Goal: Obtain resource: Download file/media

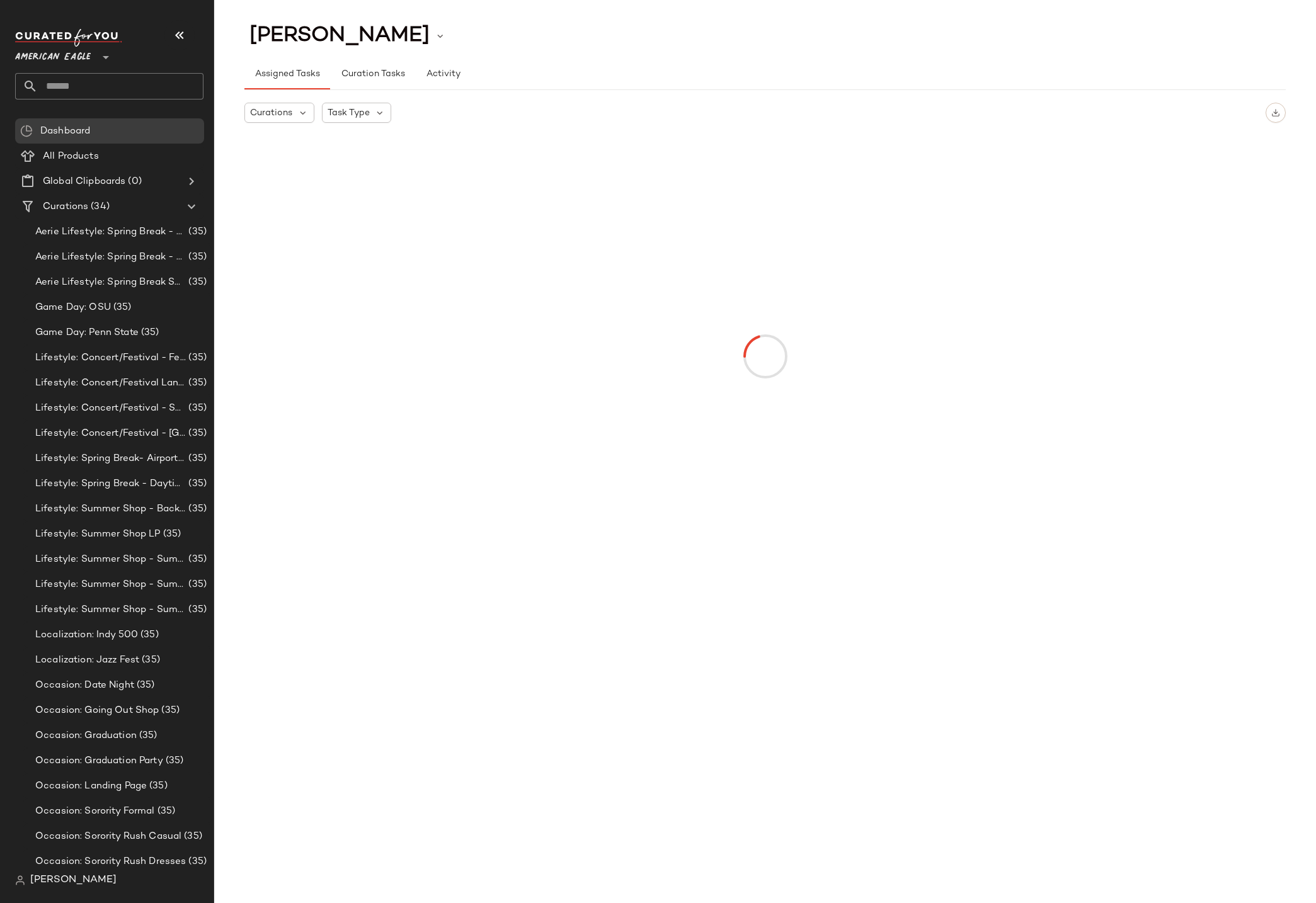
click at [59, 49] on span "American Eagle" at bounding box center [53, 53] width 76 height 22
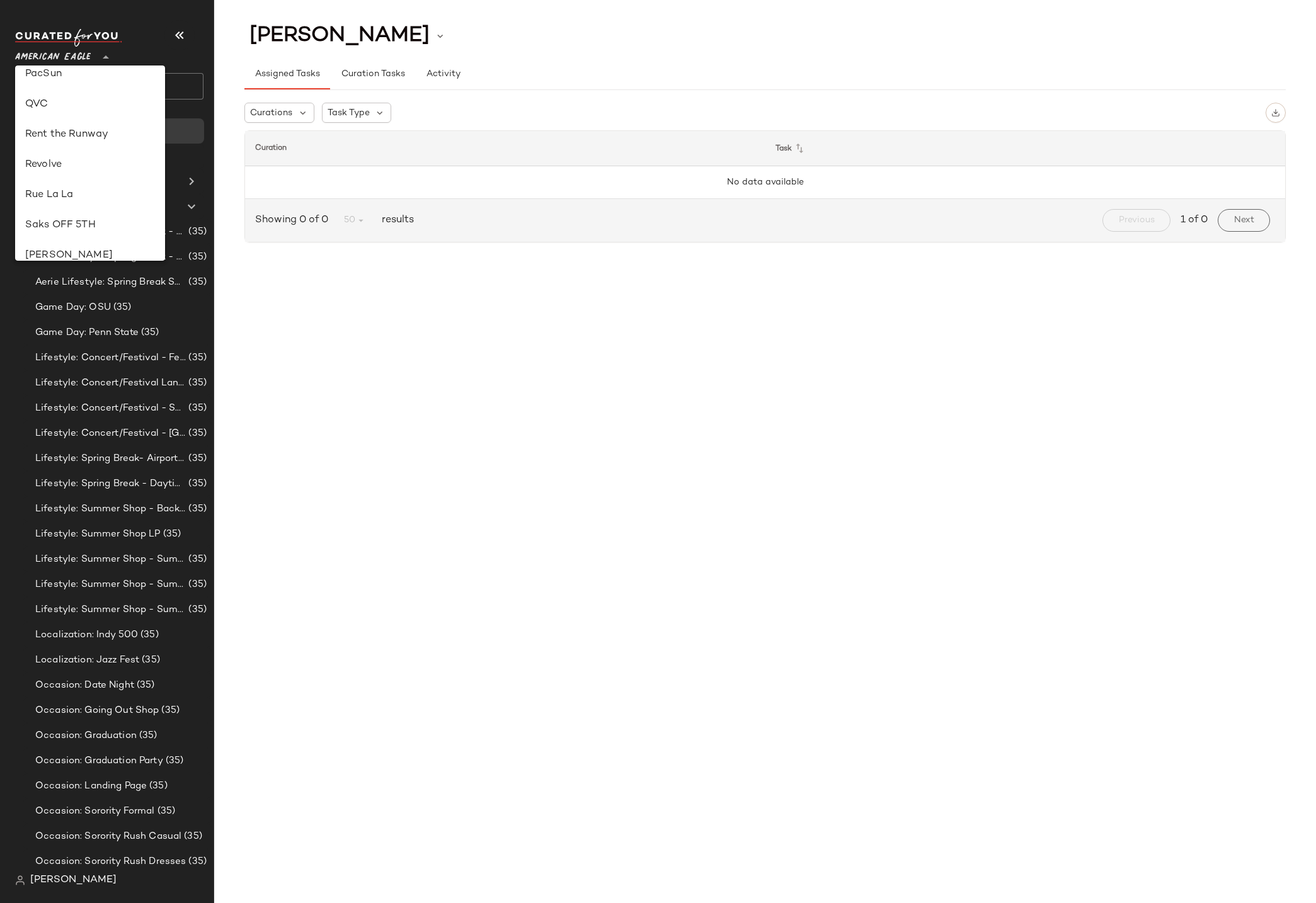
scroll to position [722, 0]
click at [73, 238] on div "Zenni" at bounding box center [90, 240] width 130 height 15
type input "**"
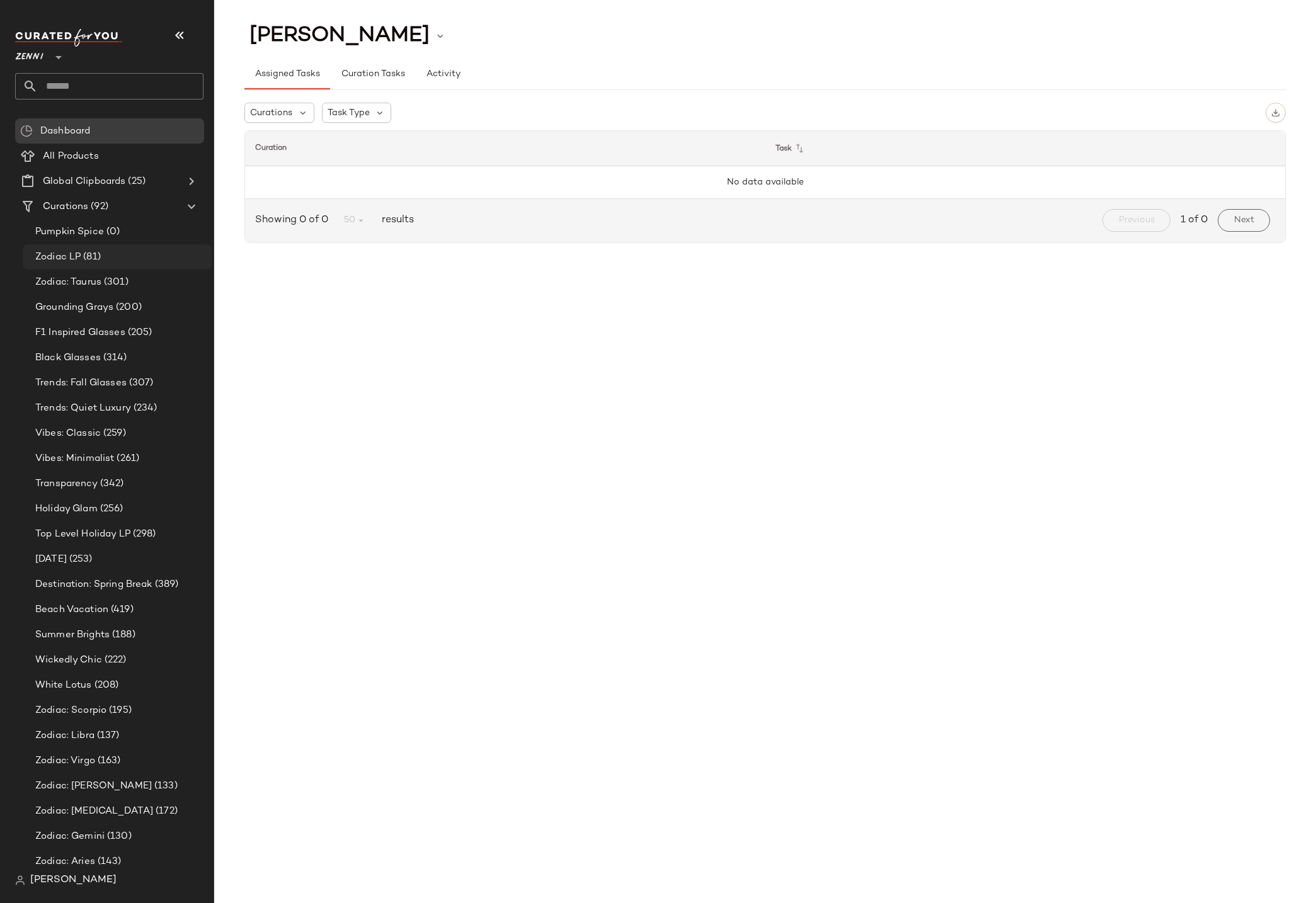
click at [80, 253] on span "(81)" at bounding box center [90, 257] width 20 height 15
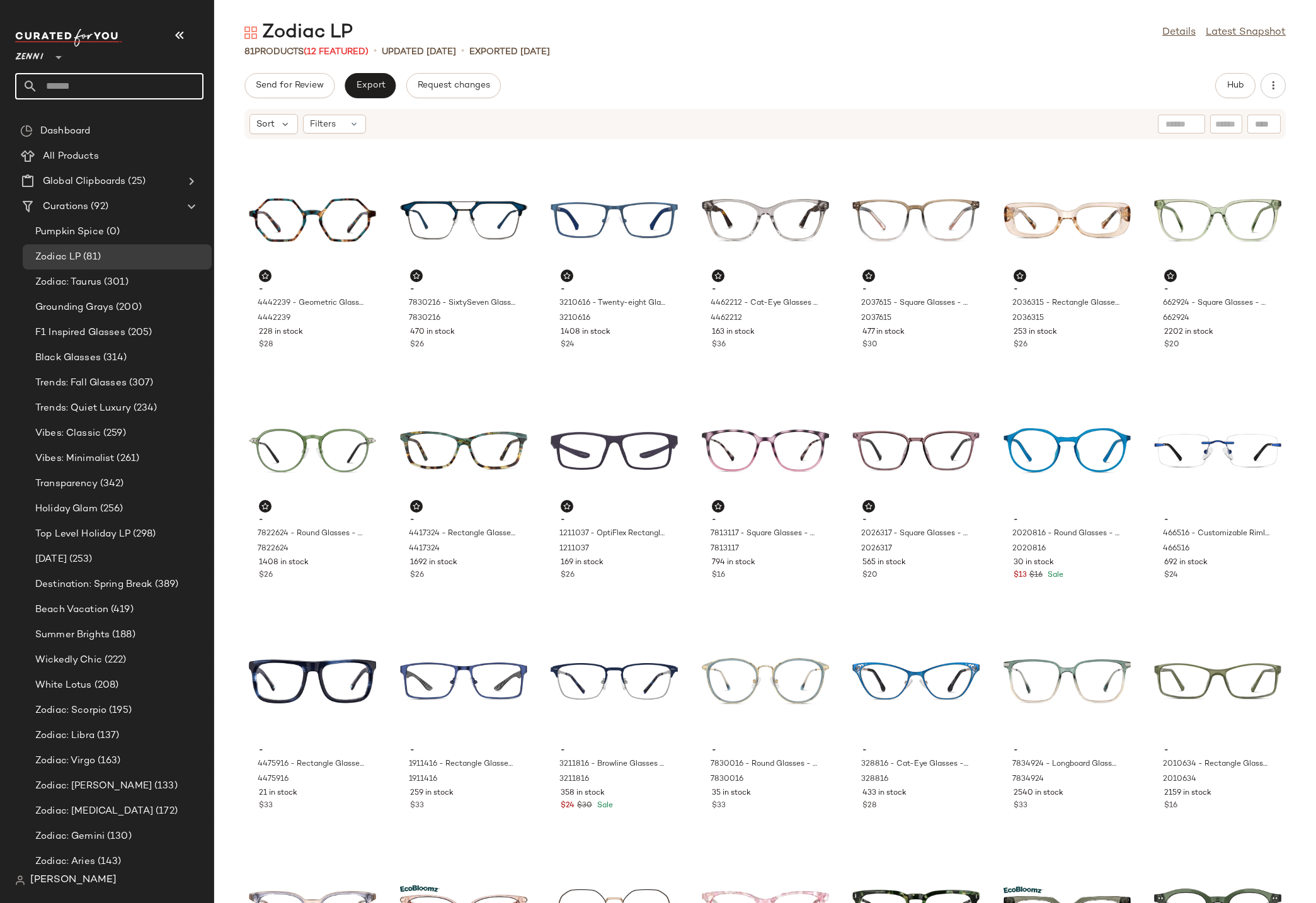
click at [109, 87] on input "text" at bounding box center [121, 87] width 165 height 26
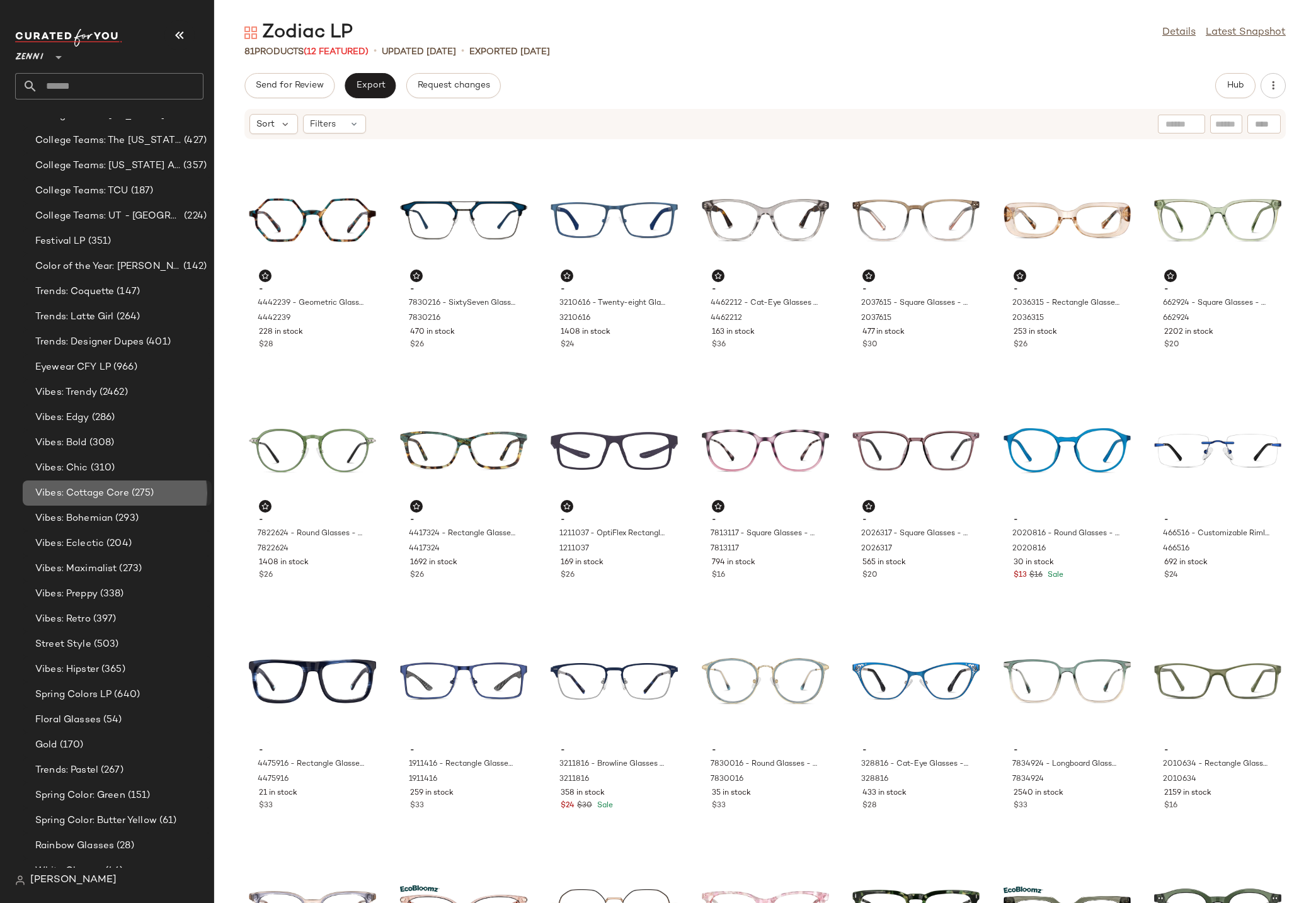
click at [96, 496] on span "Vibes: Cottage Core" at bounding box center [82, 493] width 94 height 15
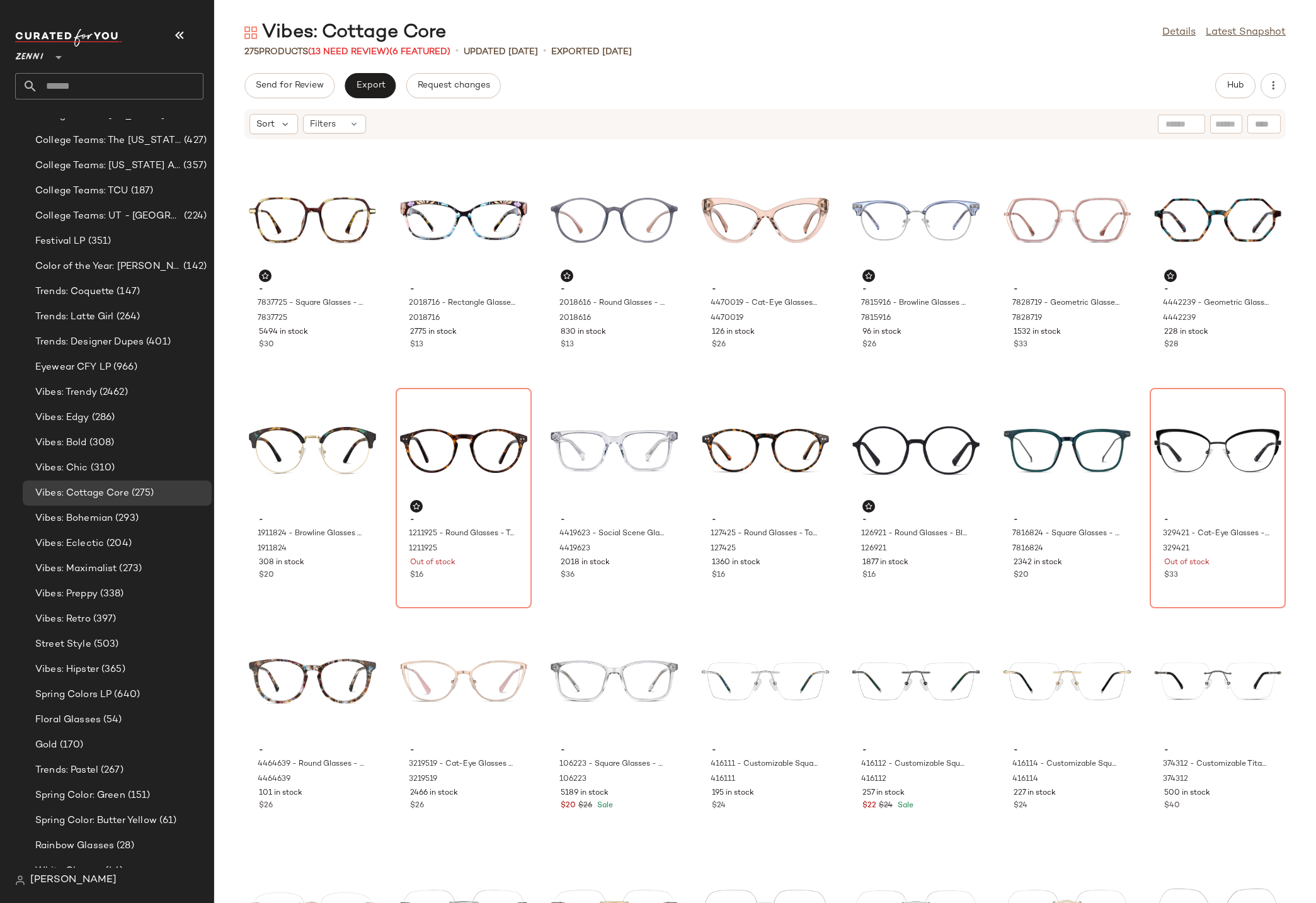
click at [1086, 68] on div "Vibes: Cottage Core Details Latest Snapshot 275 Products (13 Need Review) (6 Fe…" at bounding box center [765, 462] width 1102 height 883
click at [1229, 29] on link "Latest Snapshot" at bounding box center [1245, 33] width 80 height 15
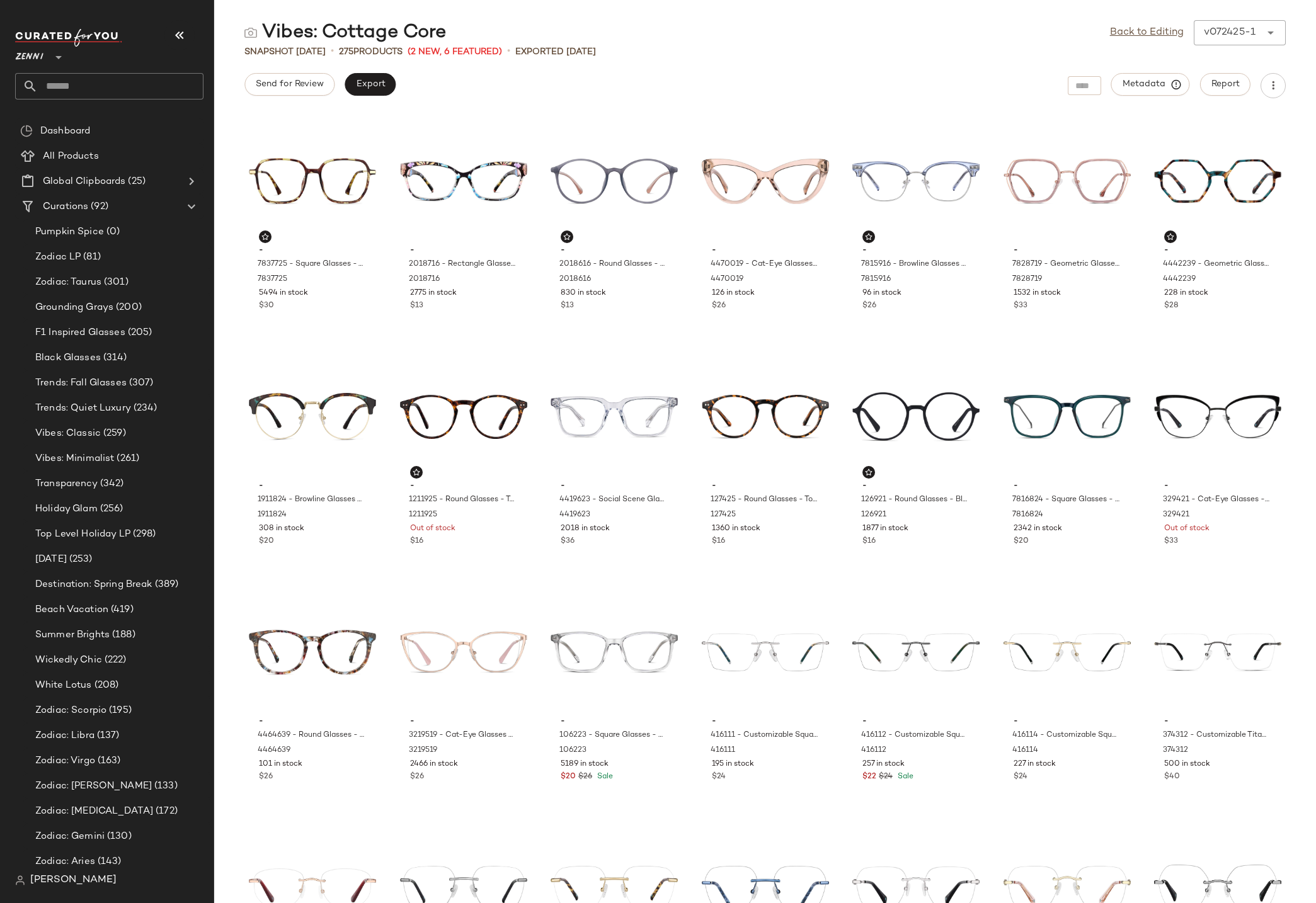
click at [87, 93] on input "text" at bounding box center [121, 87] width 165 height 26
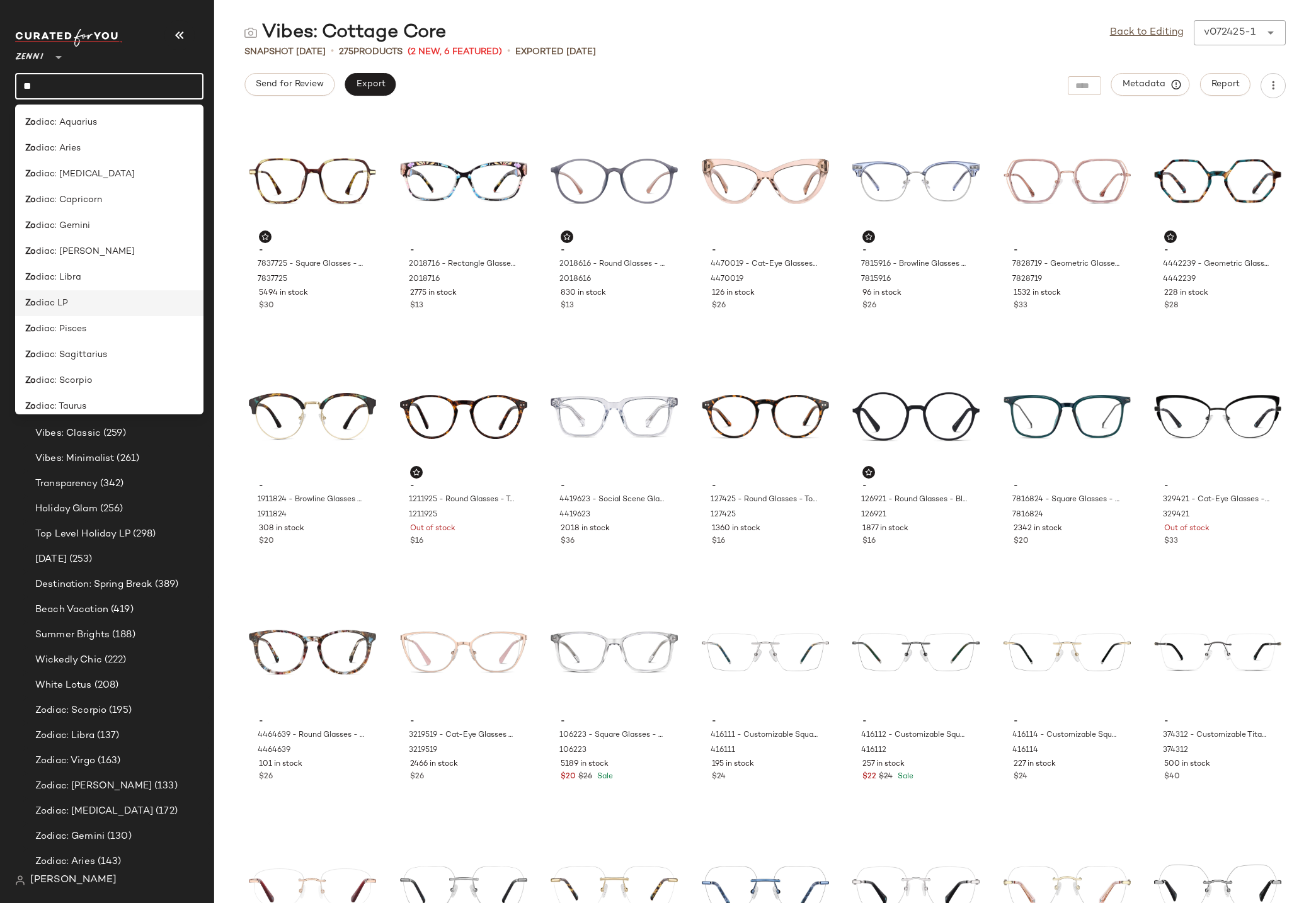
type input "**"
click at [56, 302] on span "diac LP" at bounding box center [52, 303] width 32 height 13
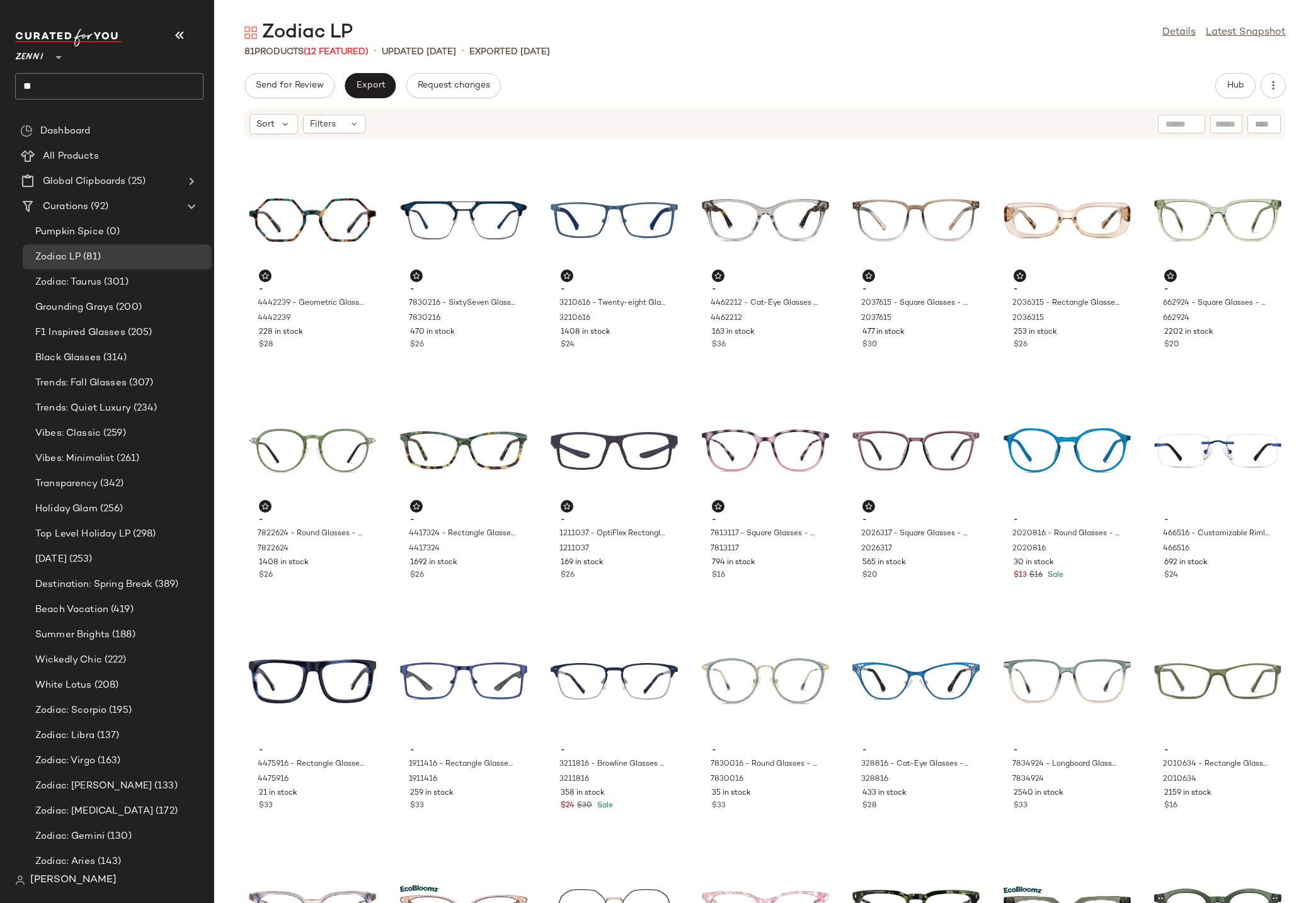
click at [668, 60] on div "Zodiac LP Details Latest Snapshot 81 Products (12 Featured) • updated Aug 18th …" at bounding box center [765, 462] width 1102 height 883
click at [1239, 38] on link "Latest Snapshot" at bounding box center [1245, 33] width 80 height 15
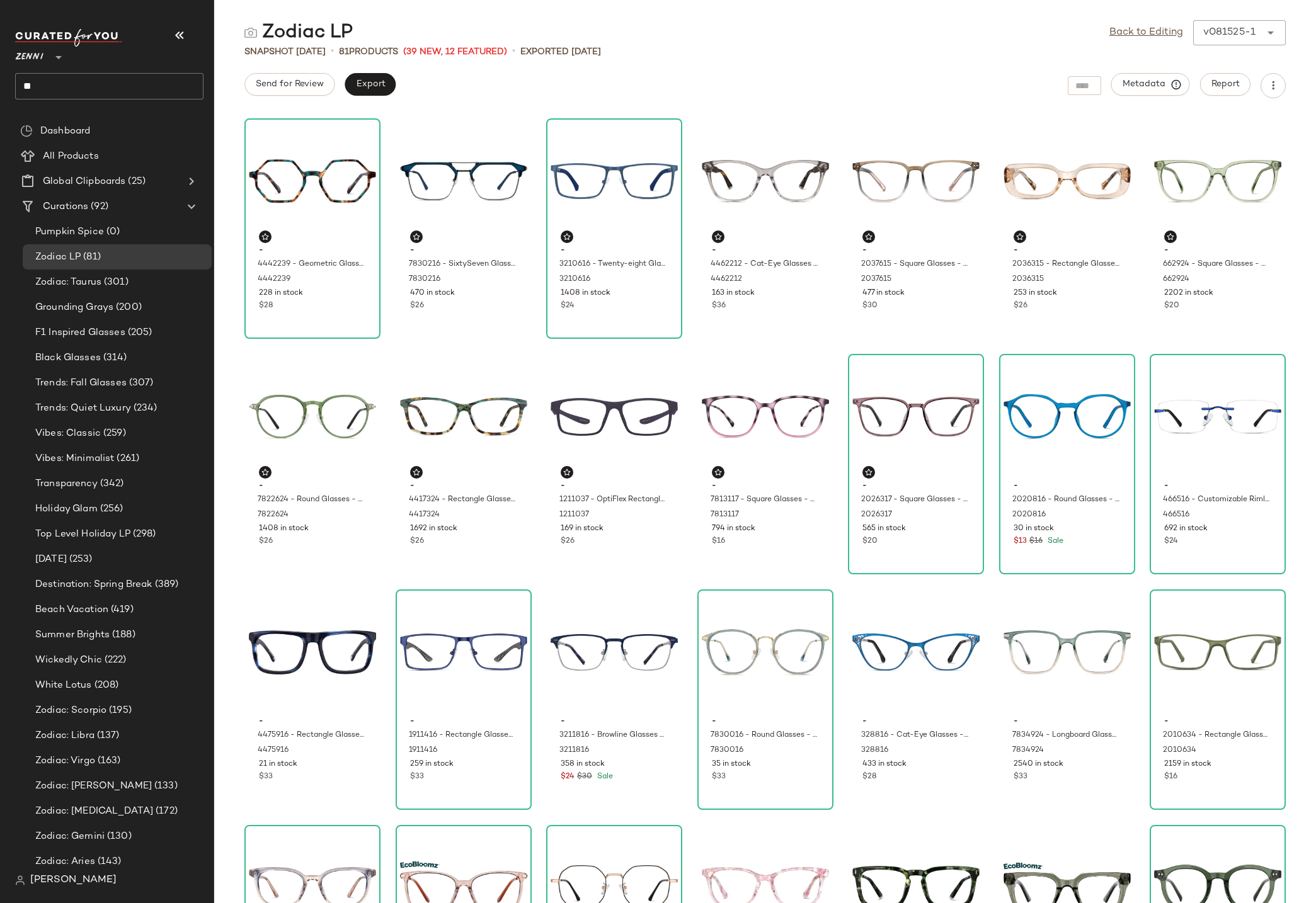
click at [882, 74] on div "Send for Review Export Metadata Report" at bounding box center [765, 86] width 1102 height 26
click at [376, 83] on span "Export" at bounding box center [370, 84] width 29 height 10
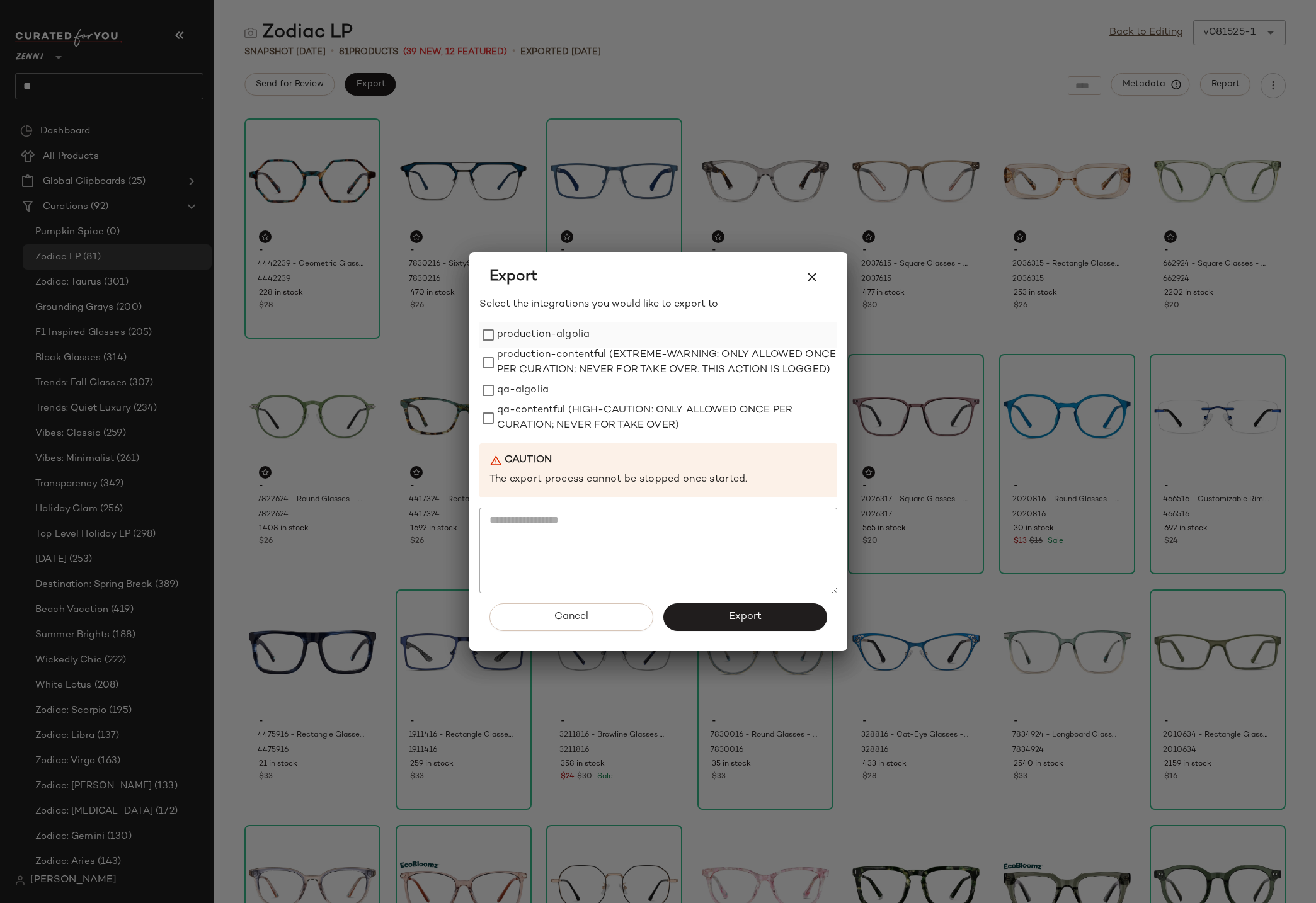
click at [524, 328] on label "production-algolia" at bounding box center [544, 335] width 94 height 26
click at [752, 631] on button "Export" at bounding box center [745, 618] width 164 height 28
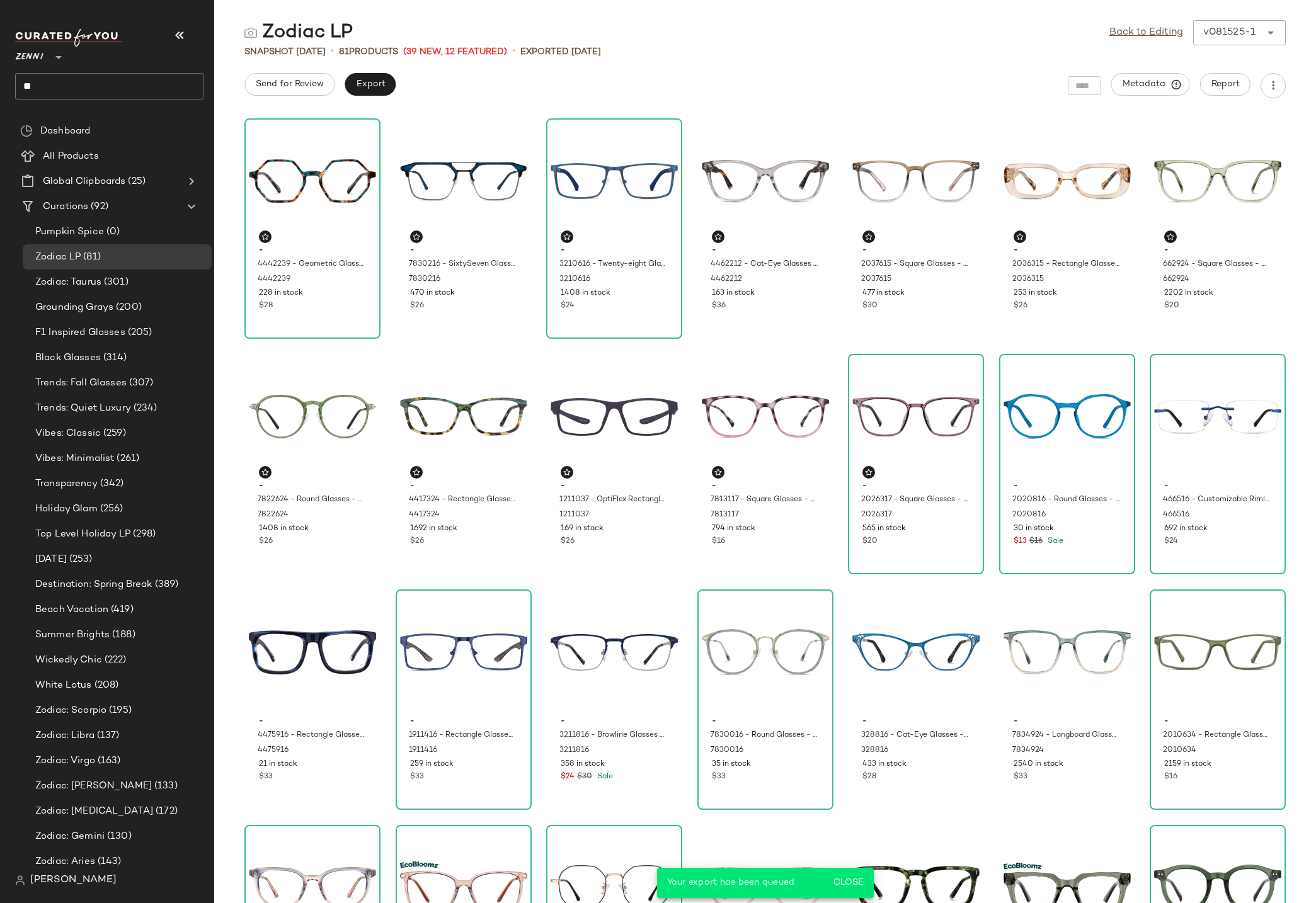
click at [690, 347] on div "- 4442239 - Geometric Glasses - Brown/Blue - Acetate 4442239 228 in stock $28 -…" at bounding box center [765, 509] width 1102 height 790
click at [782, 41] on div "Zodiac LP Back to Editing v081525-1 ******" at bounding box center [765, 32] width 1102 height 26
click at [861, 56] on div "Snapshot Aug 15th • 81 Products (39 New, 12 Featured) • Exported Aug 18th" at bounding box center [765, 52] width 1102 height 12
click at [978, 50] on div "Snapshot Aug 15th • 81 Products (39 New, 12 Featured) • Exported Aug 18th" at bounding box center [765, 52] width 1102 height 12
click at [1223, 35] on div "Back to Editing ******" at bounding box center [1223, 32] width 124 height 26
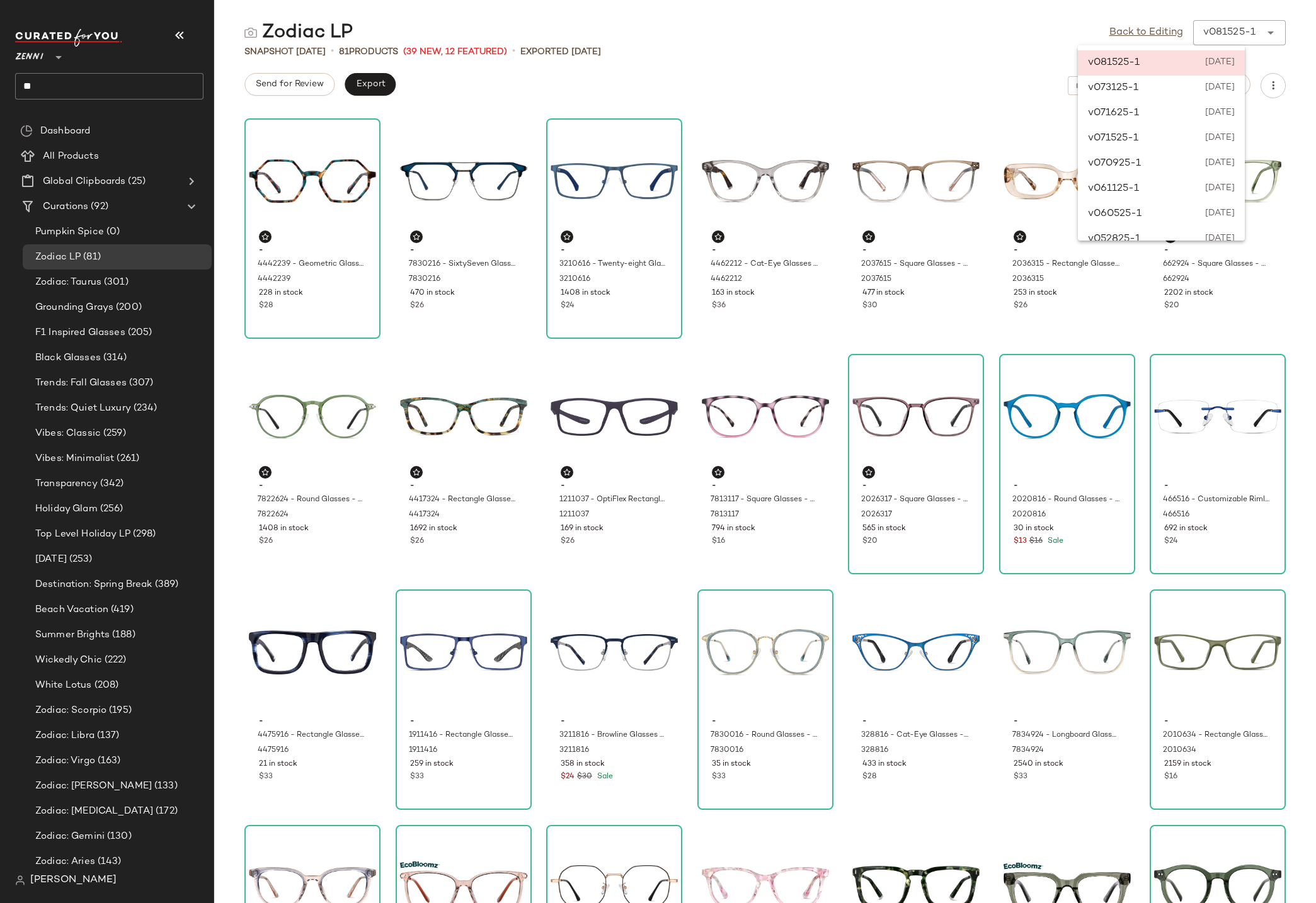
click at [908, 80] on div "Send for Review Export Metadata Report" at bounding box center [765, 86] width 1102 height 26
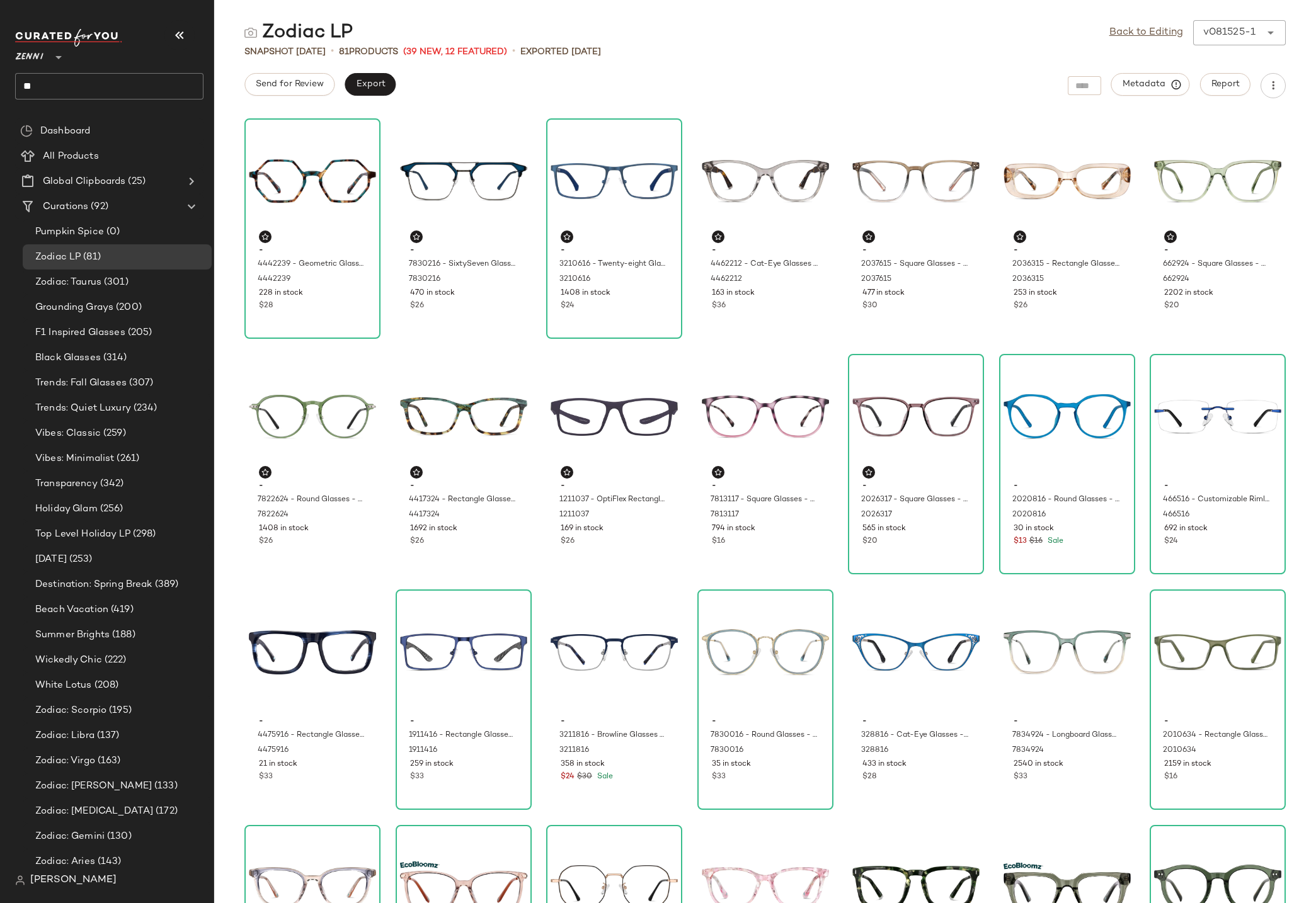
click at [908, 80] on div "Send for Review Export Metadata Report" at bounding box center [765, 86] width 1102 height 26
click at [1244, 28] on div "v081525-1" at bounding box center [1229, 33] width 53 height 15
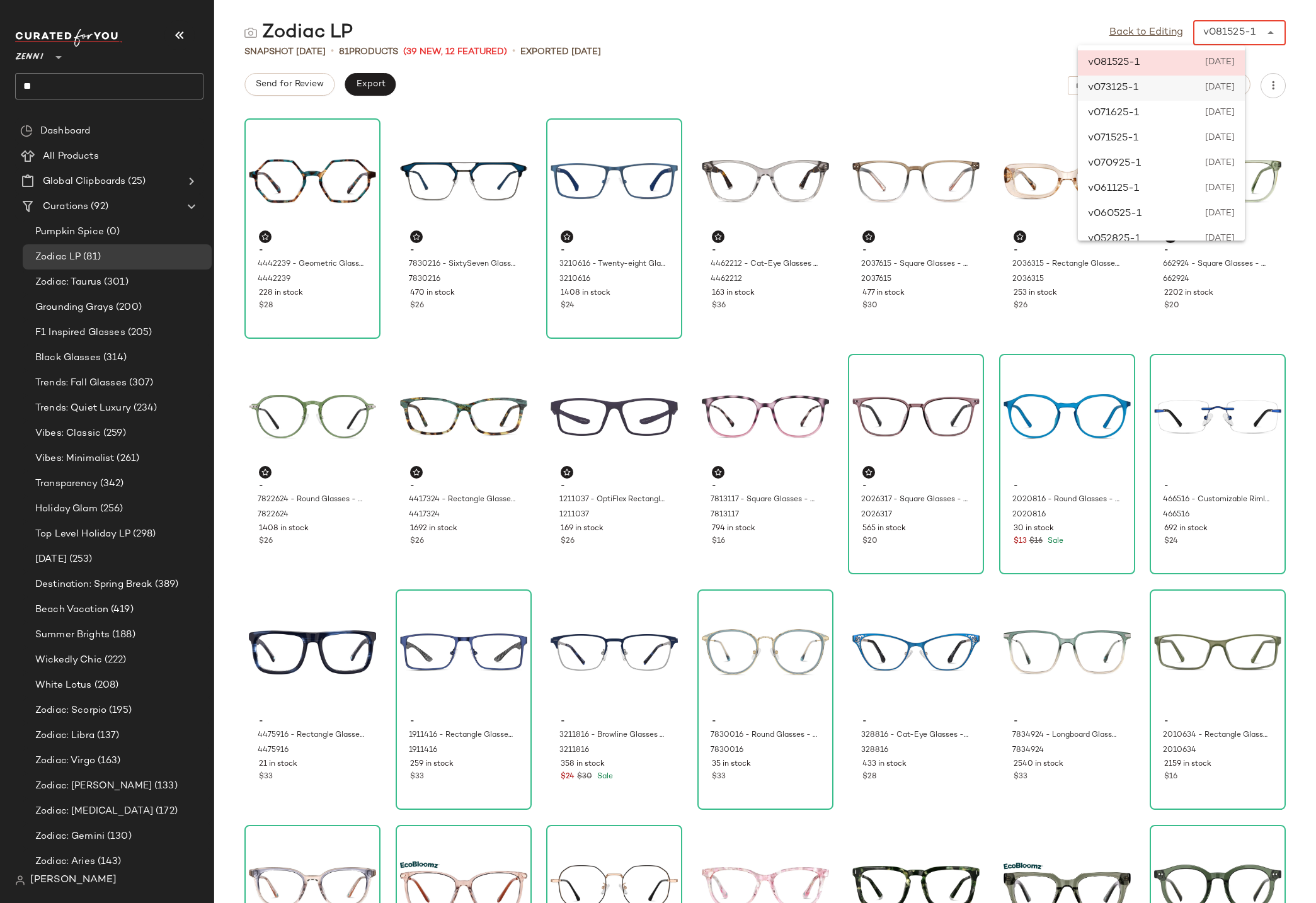
click at [1178, 302] on div "v073125-1 July 30th 2025" at bounding box center [1161, 315] width 167 height 26
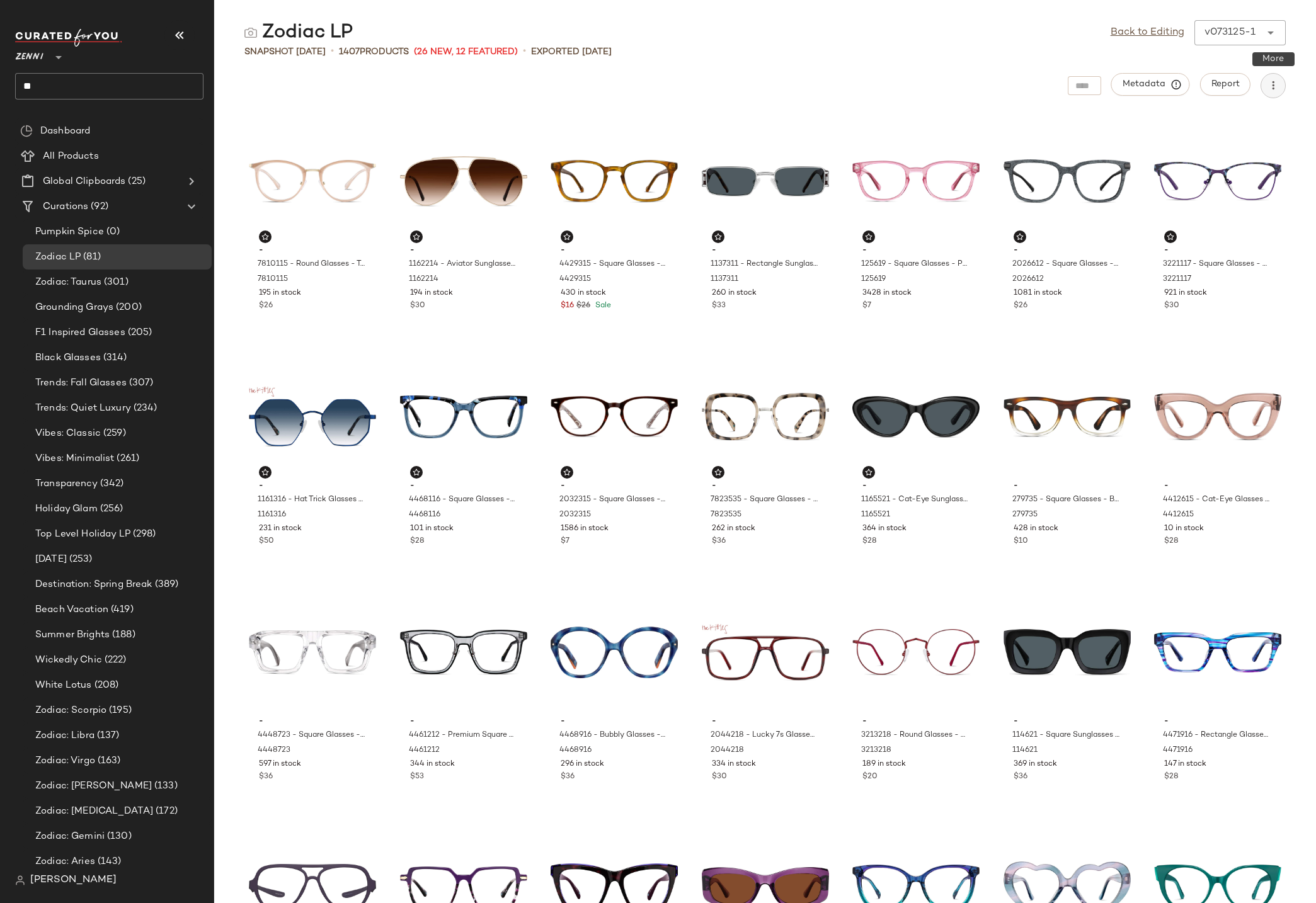
click at [1280, 85] on button "button" at bounding box center [1273, 86] width 26 height 26
click at [872, 65] on div "Zodiac LP Back to Editing v073125-1 ****** Snapshot Jul 30th • 1407 Products (2…" at bounding box center [765, 462] width 1102 height 883
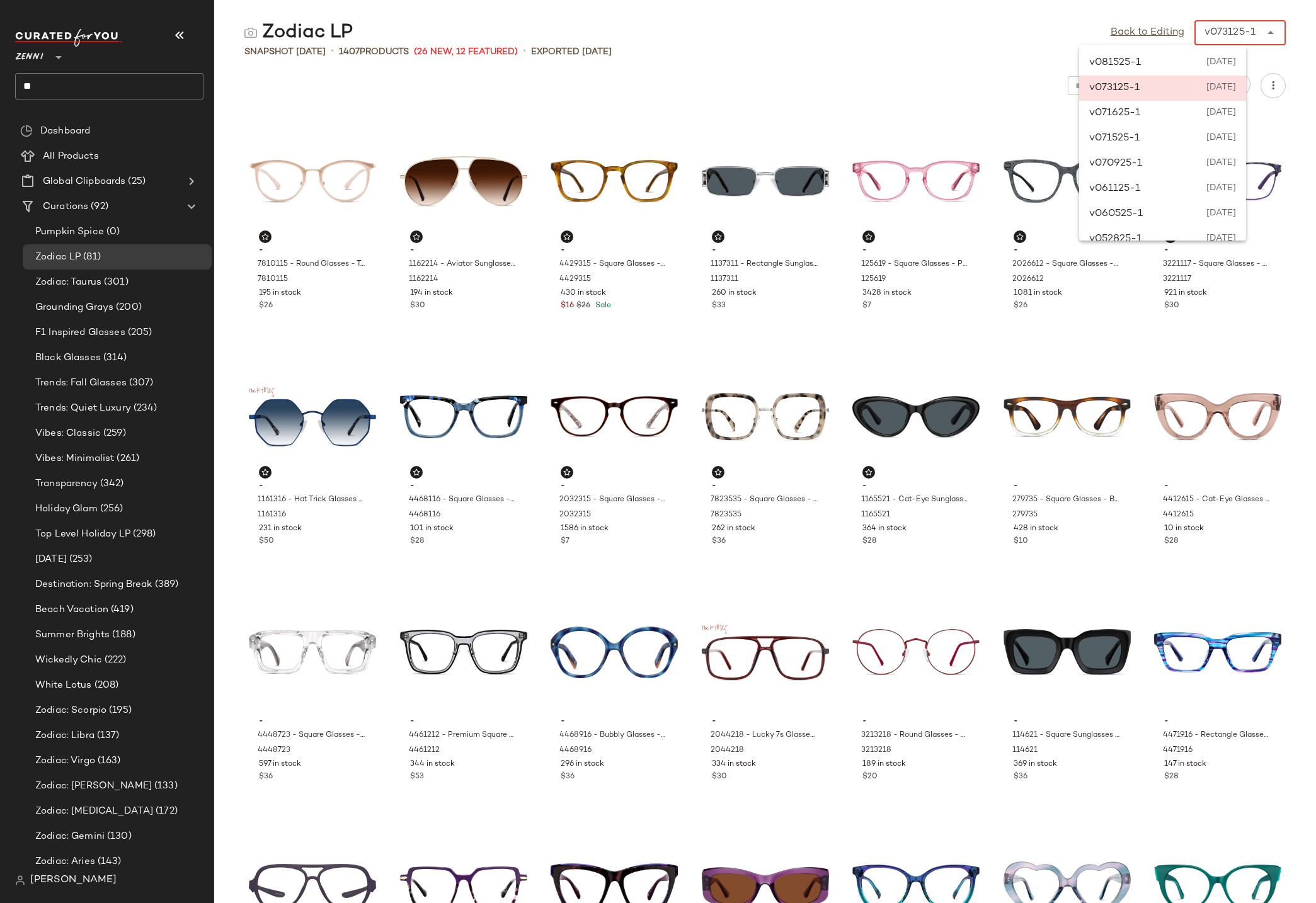
click at [1217, 30] on div "v073125-1" at bounding box center [1230, 33] width 51 height 15
click at [1211, 62] on span "August 15th 2025" at bounding box center [1220, 63] width 32 height 15
type input "******"
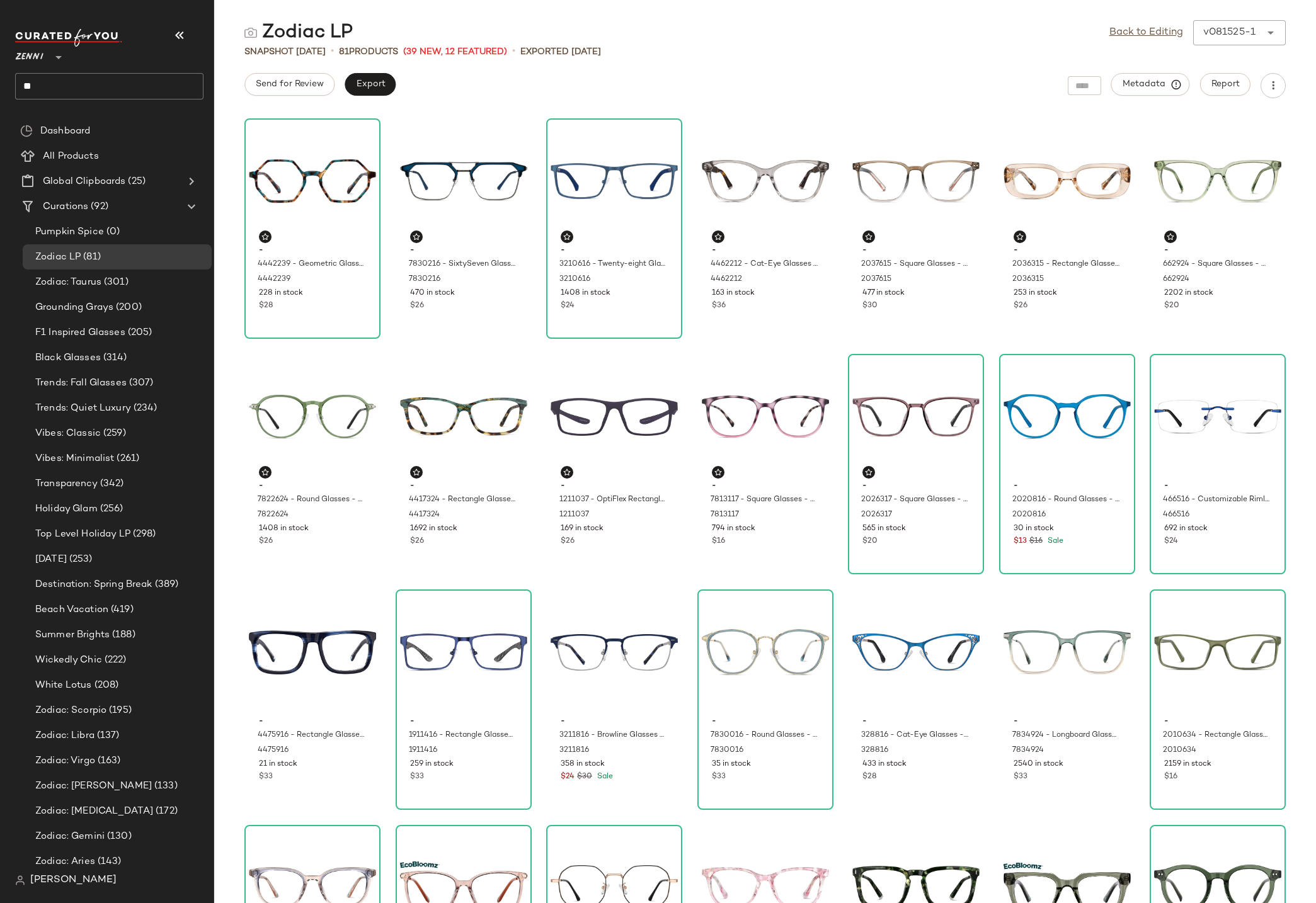
click at [904, 73] on div "Send for Review Export Metadata Report" at bounding box center [765, 86] width 1102 height 26
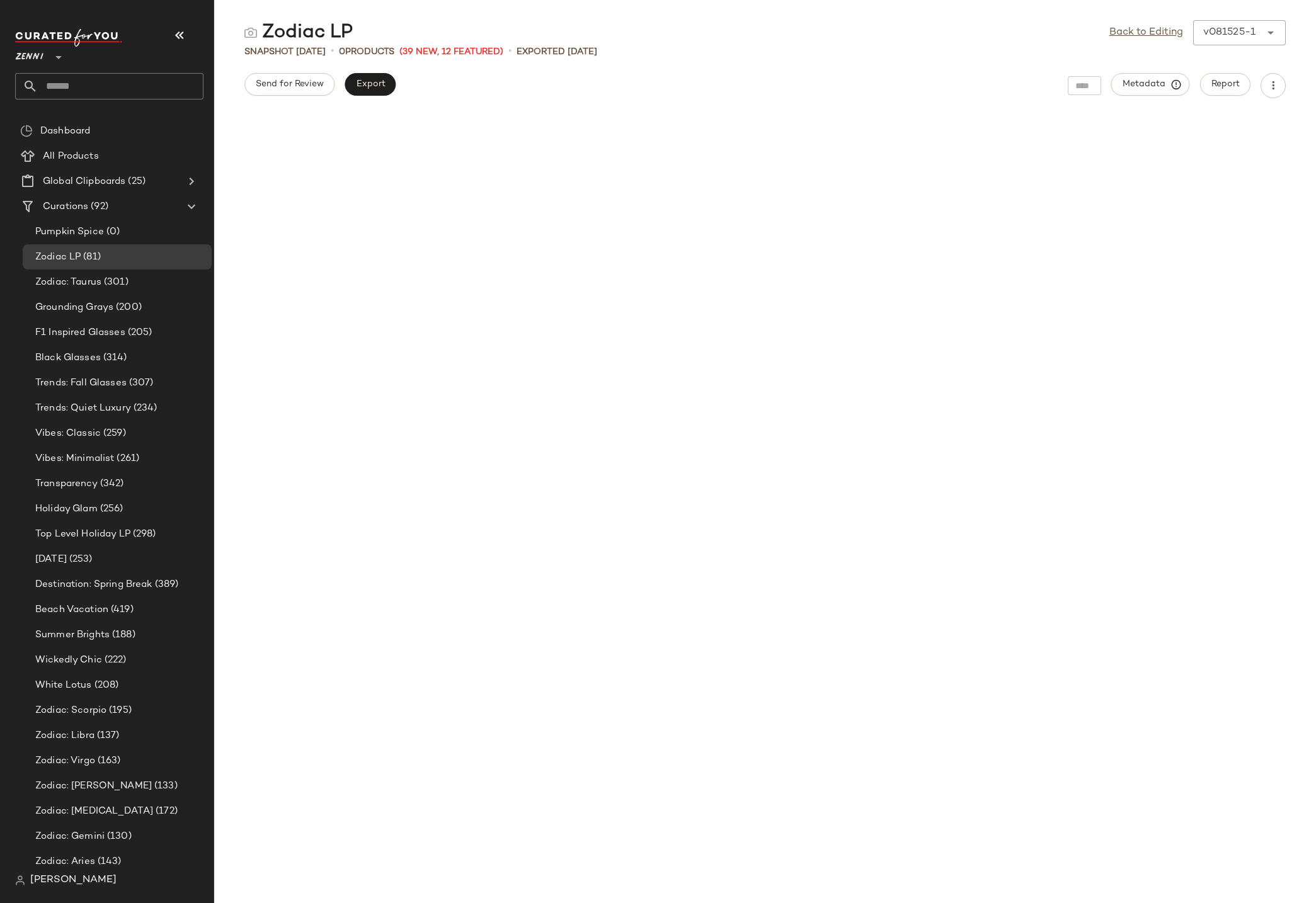
drag, startPoint x: 1023, startPoint y: 226, endPoint x: 616, endPoint y: 213, distance: 407.2
click at [997, 223] on div at bounding box center [765, 308] width 1102 height 390
click at [360, 87] on span "Export" at bounding box center [370, 84] width 29 height 10
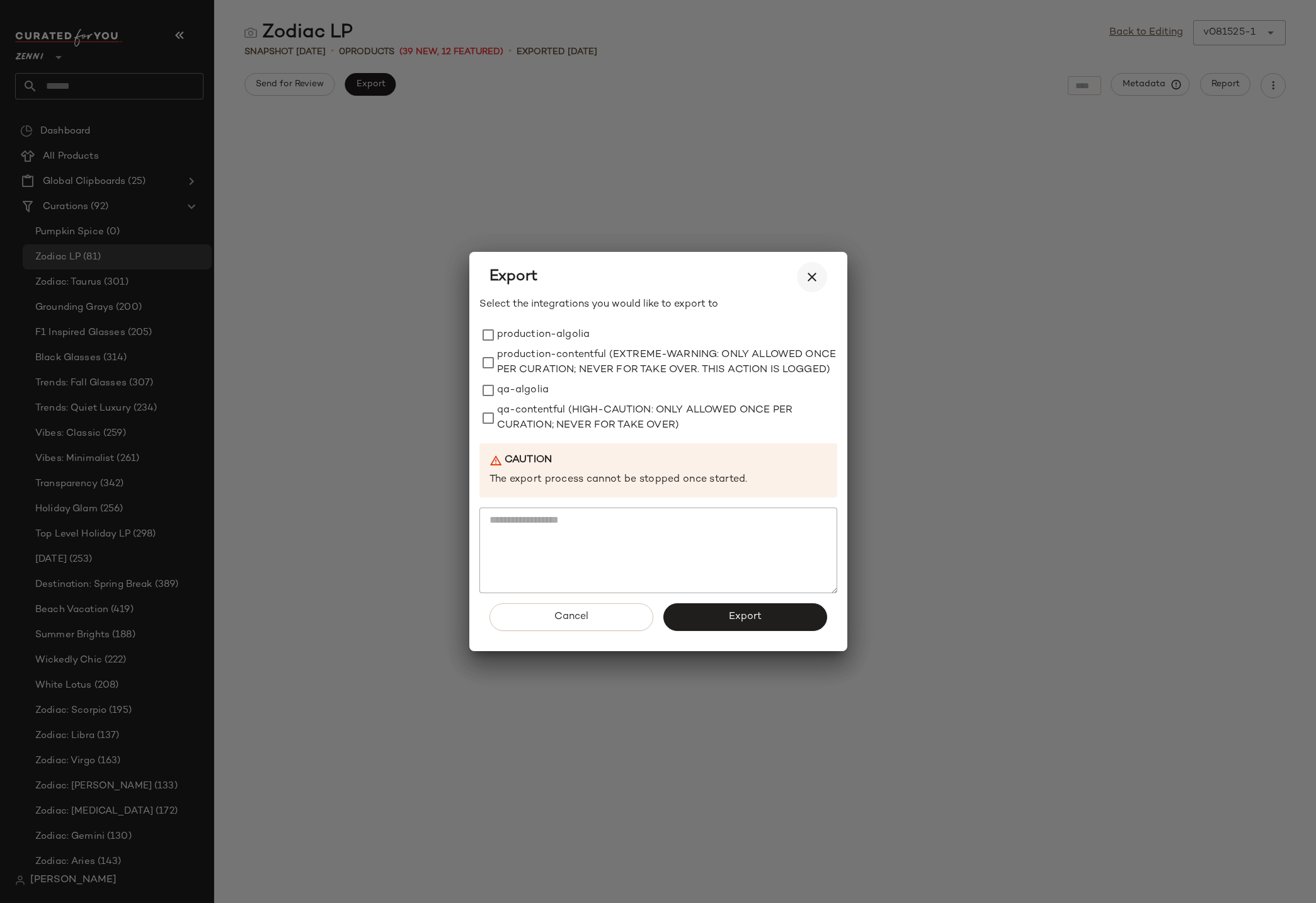
click at [810, 274] on icon "button" at bounding box center [812, 278] width 15 height 15
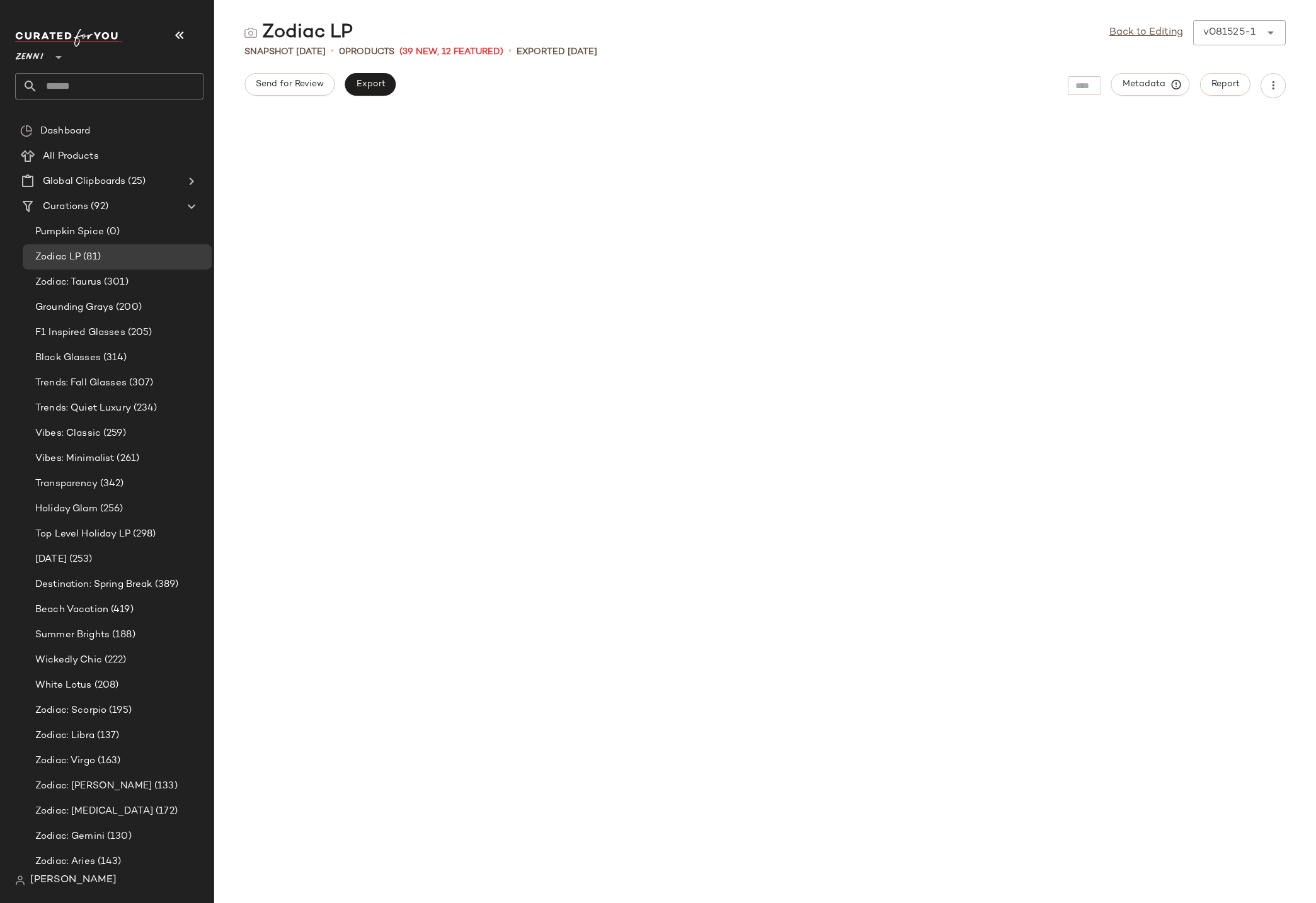
click at [836, 166] on div at bounding box center [765, 308] width 1102 height 390
click at [475, 168] on div at bounding box center [765, 308] width 1102 height 390
click at [1237, 38] on div "Back to Editing v081525-1 ******" at bounding box center [1198, 32] width 176 height 26
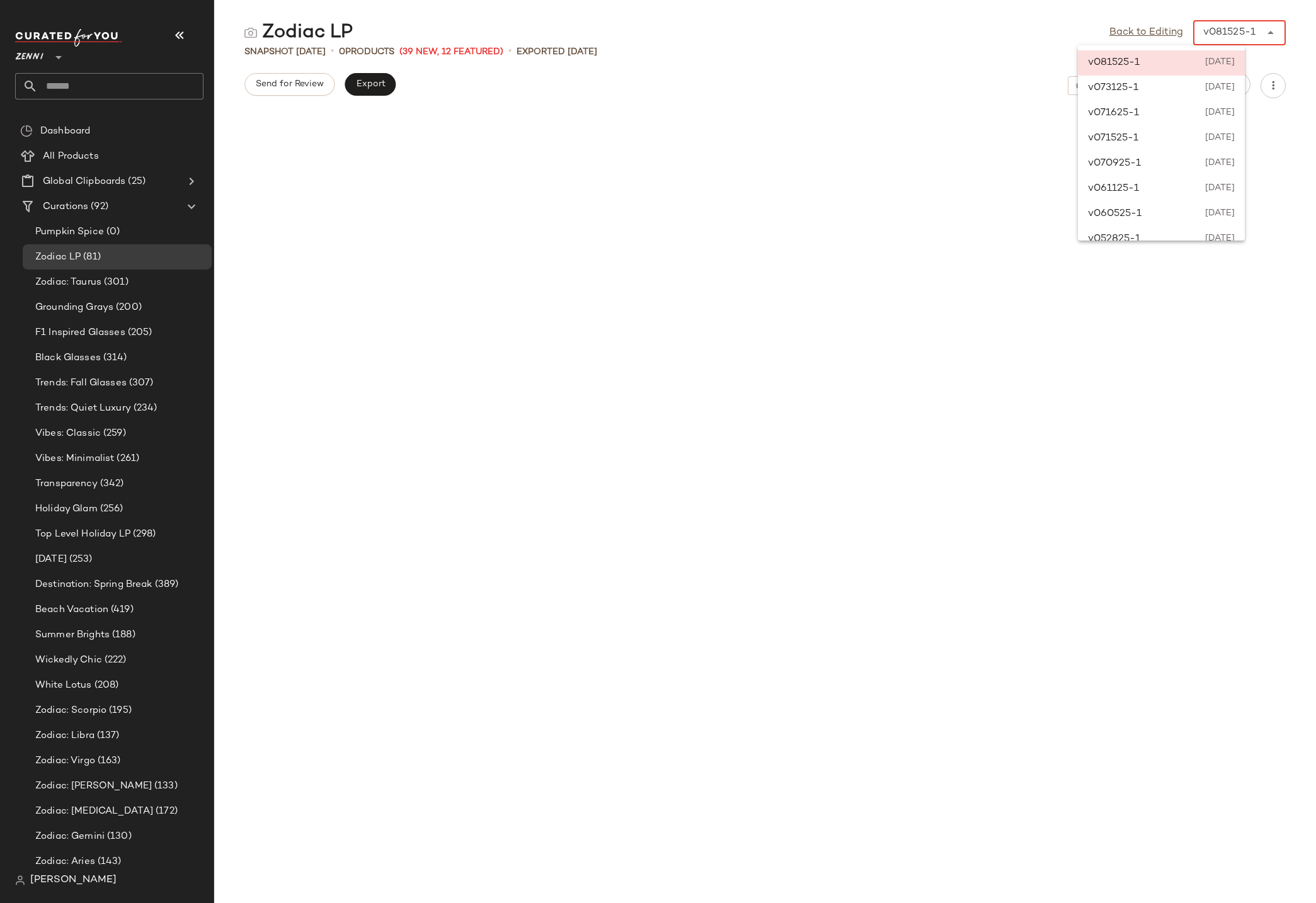
click at [780, 158] on div at bounding box center [765, 308] width 1102 height 390
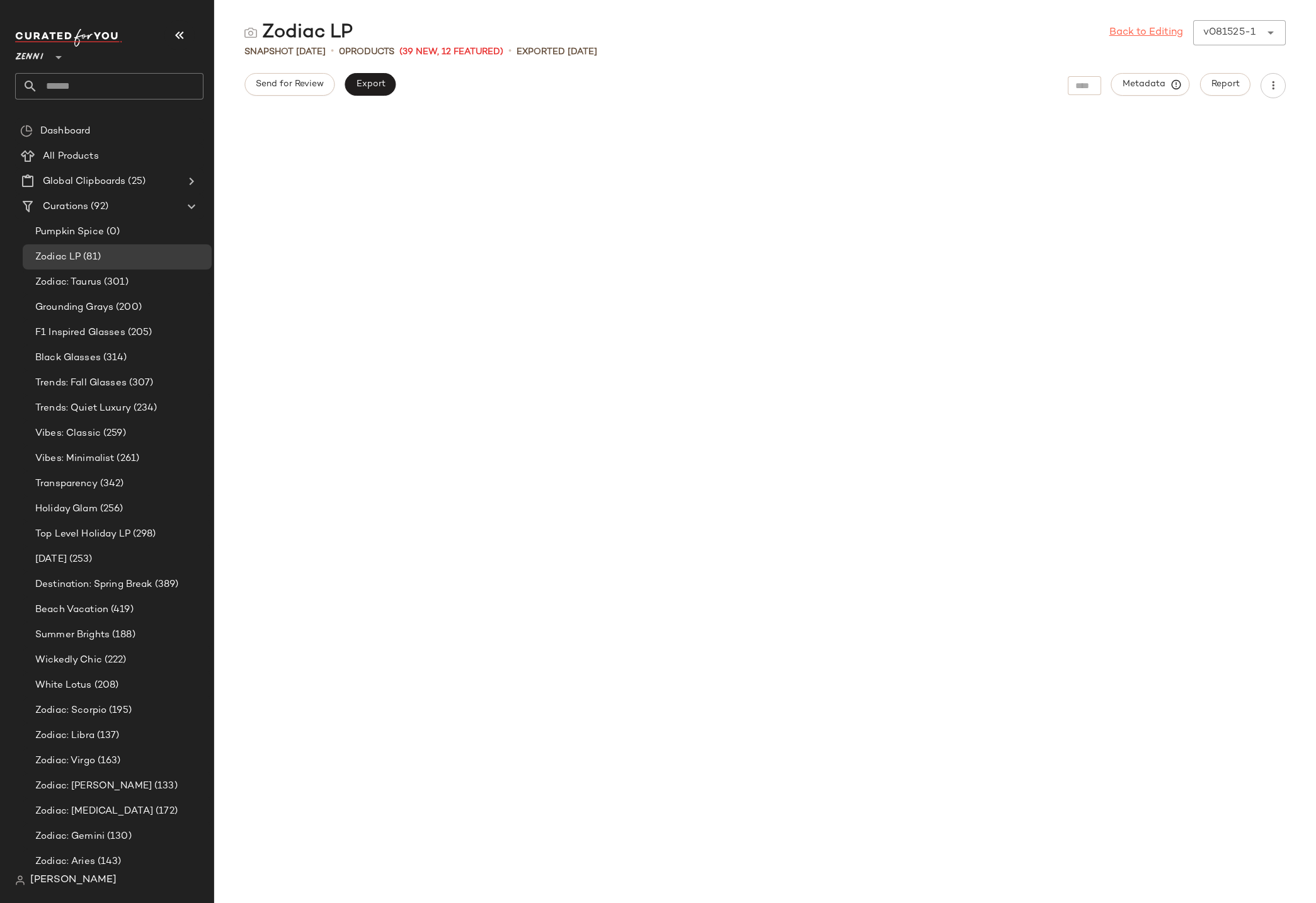
click at [1130, 32] on link "Back to Editing" at bounding box center [1146, 33] width 73 height 15
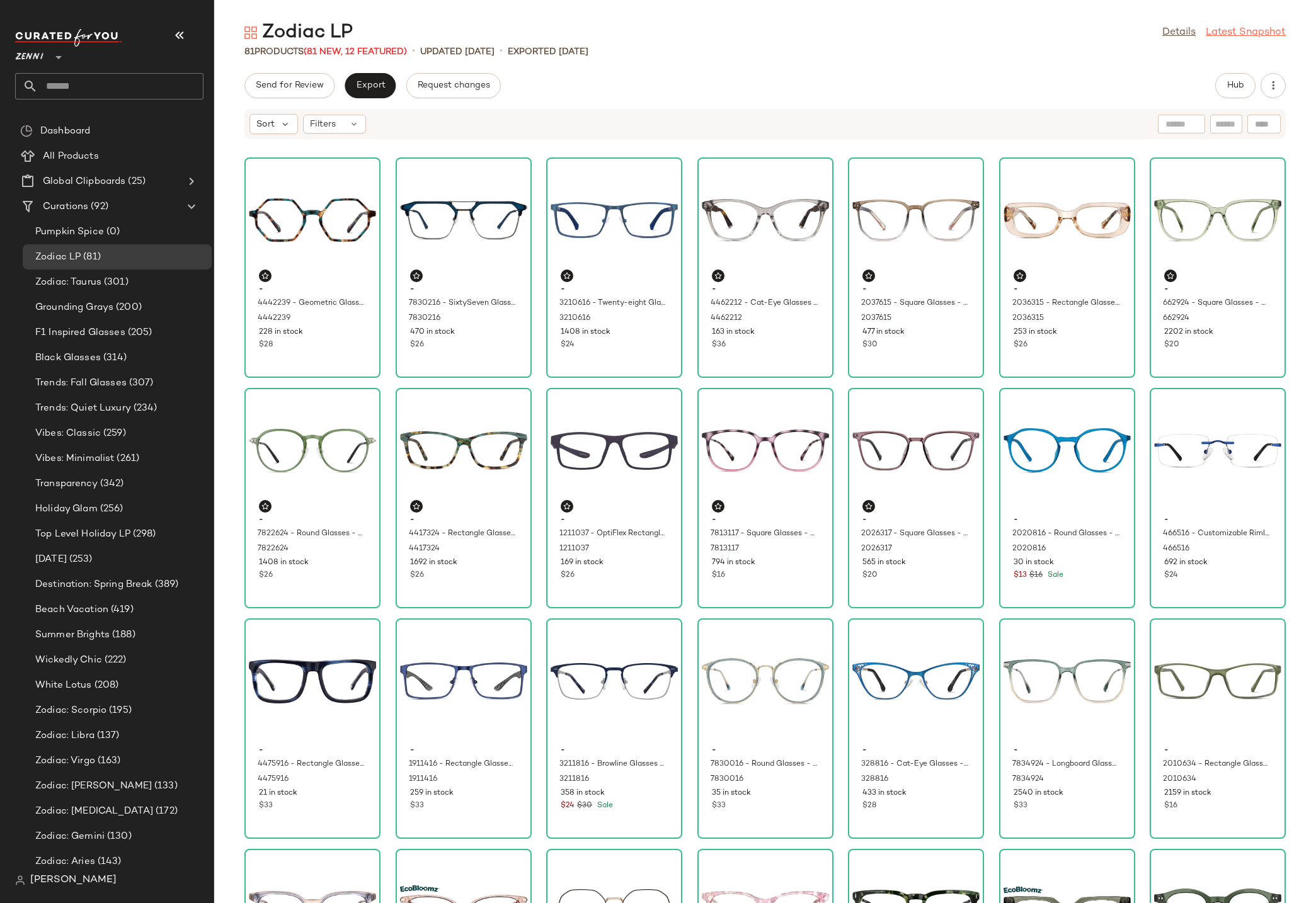
click at [1239, 29] on link "Latest Snapshot" at bounding box center [1245, 33] width 80 height 15
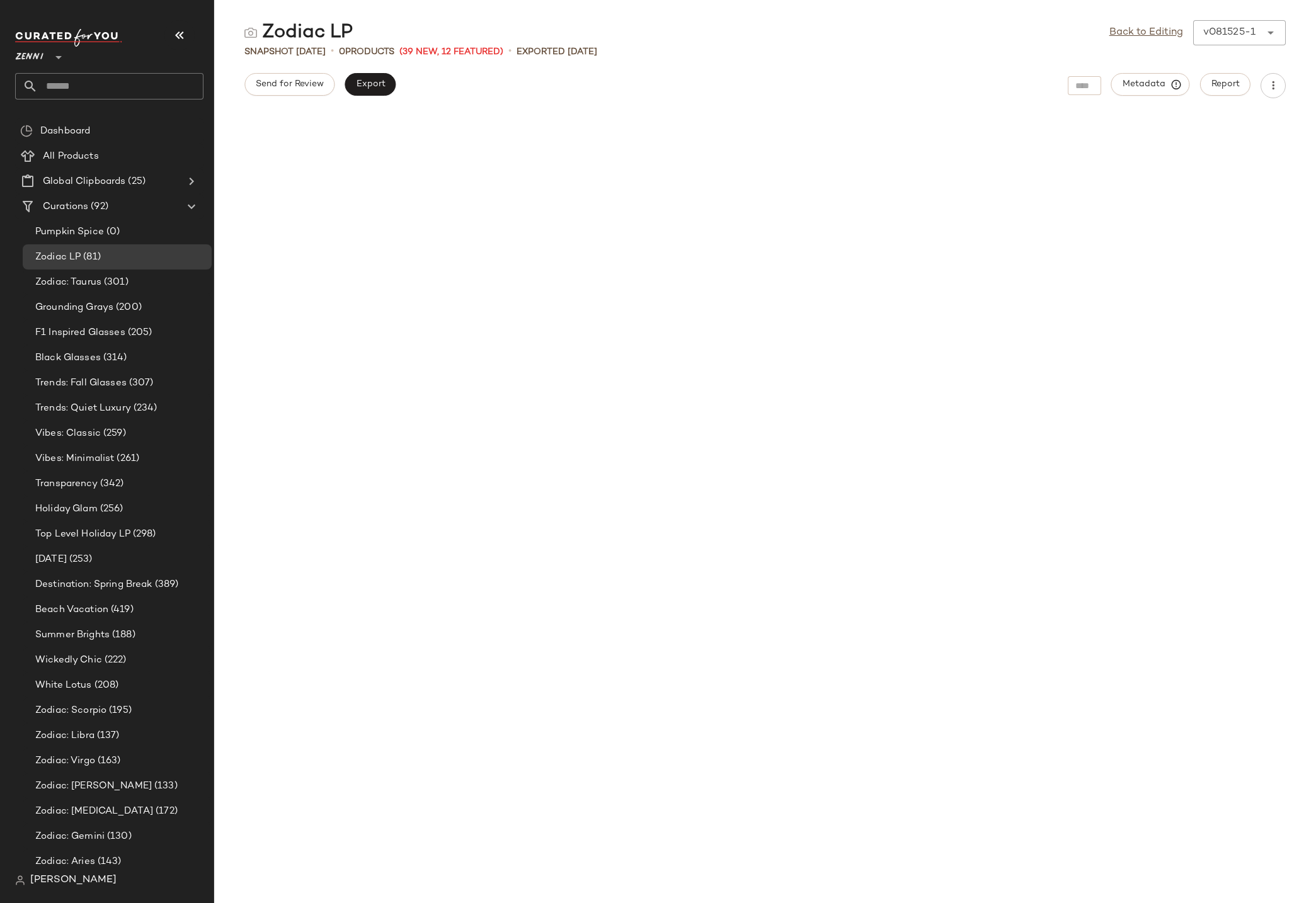
click at [1239, 29] on div "Back to Editing v081525-1 ******" at bounding box center [1198, 32] width 176 height 26
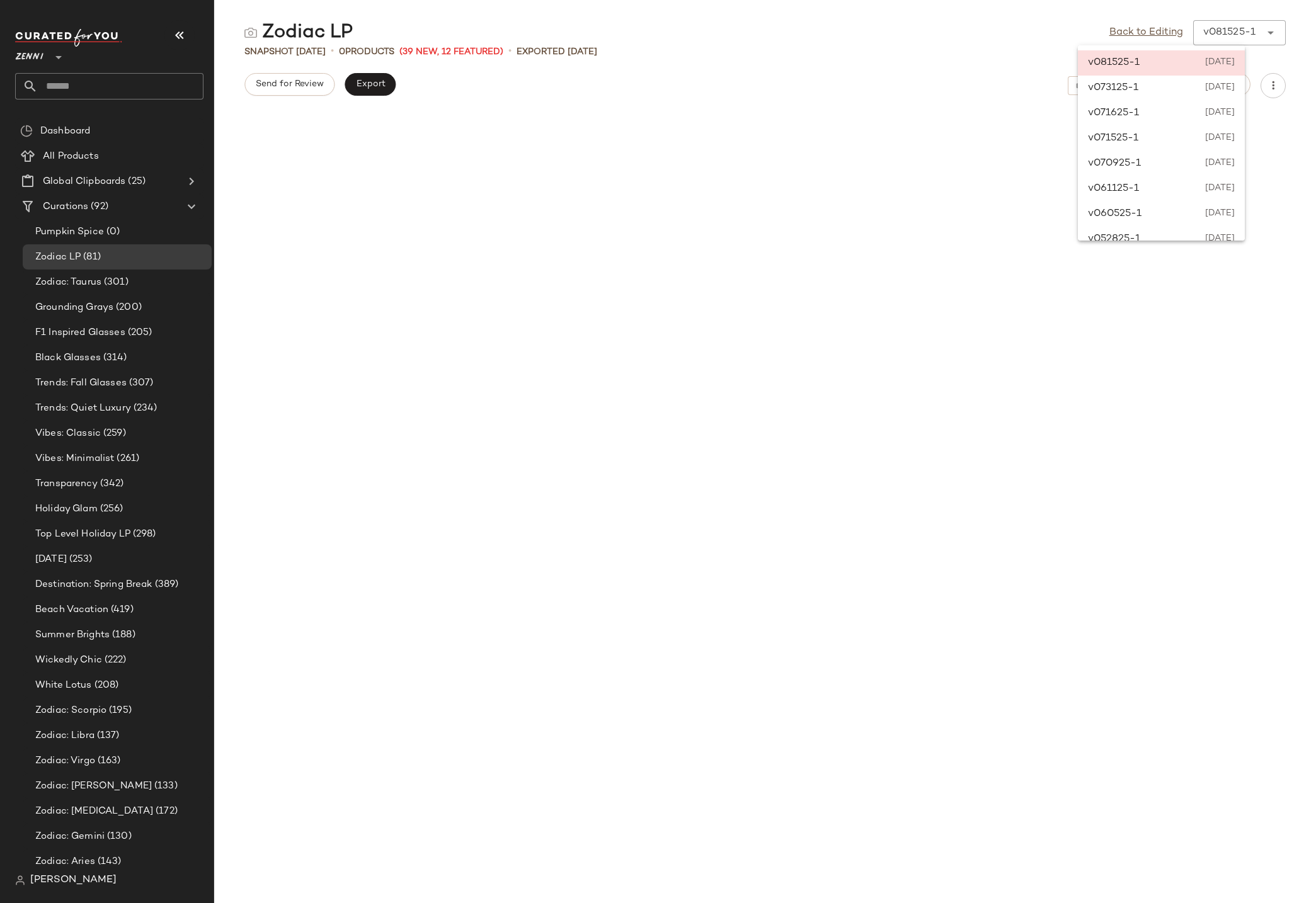
click at [881, 169] on div at bounding box center [765, 308] width 1102 height 390
click at [1232, 36] on div "v081525-1" at bounding box center [1229, 33] width 53 height 15
click at [881, 183] on div at bounding box center [765, 308] width 1102 height 390
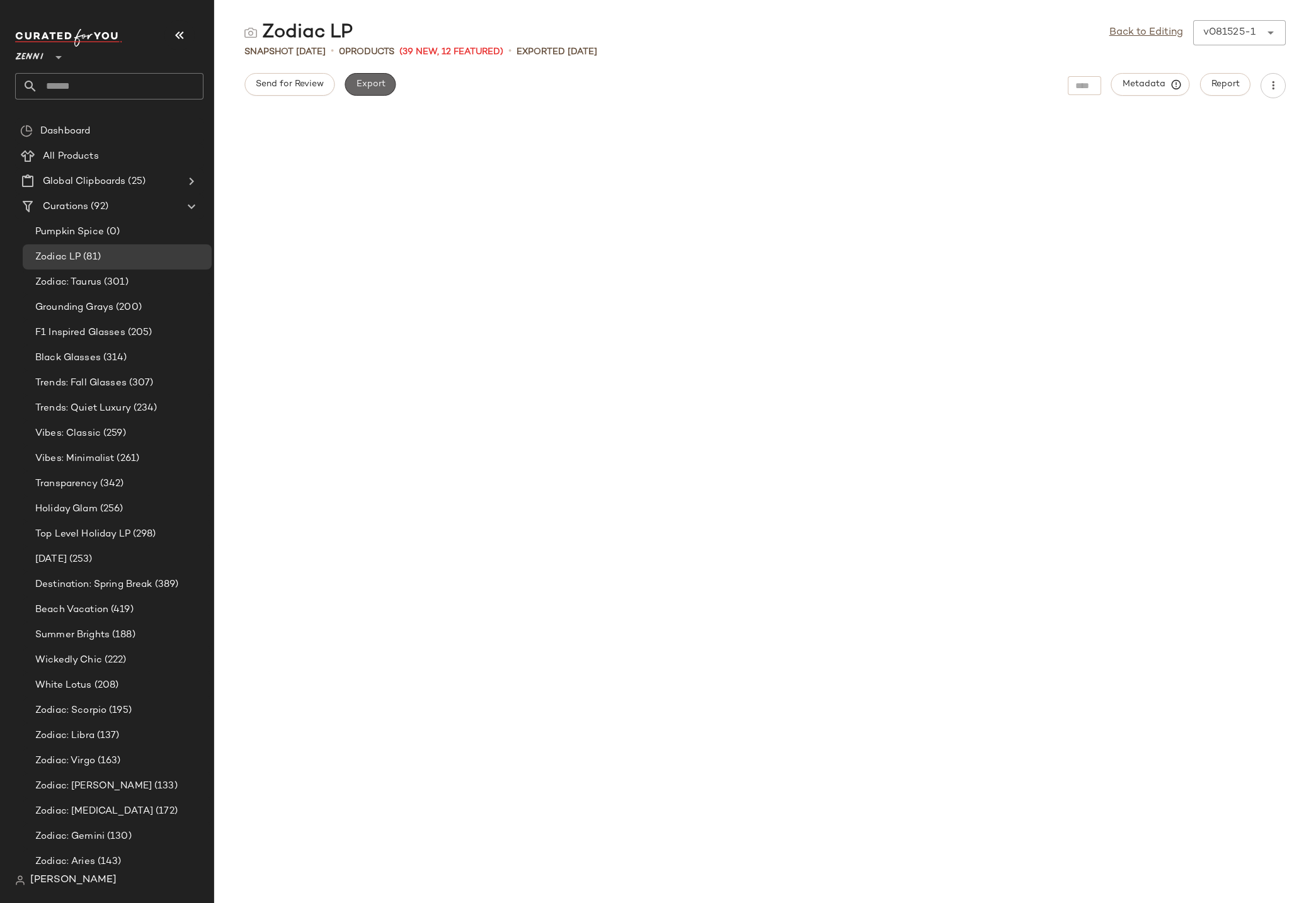
click at [372, 90] on button "Export" at bounding box center [370, 84] width 51 height 22
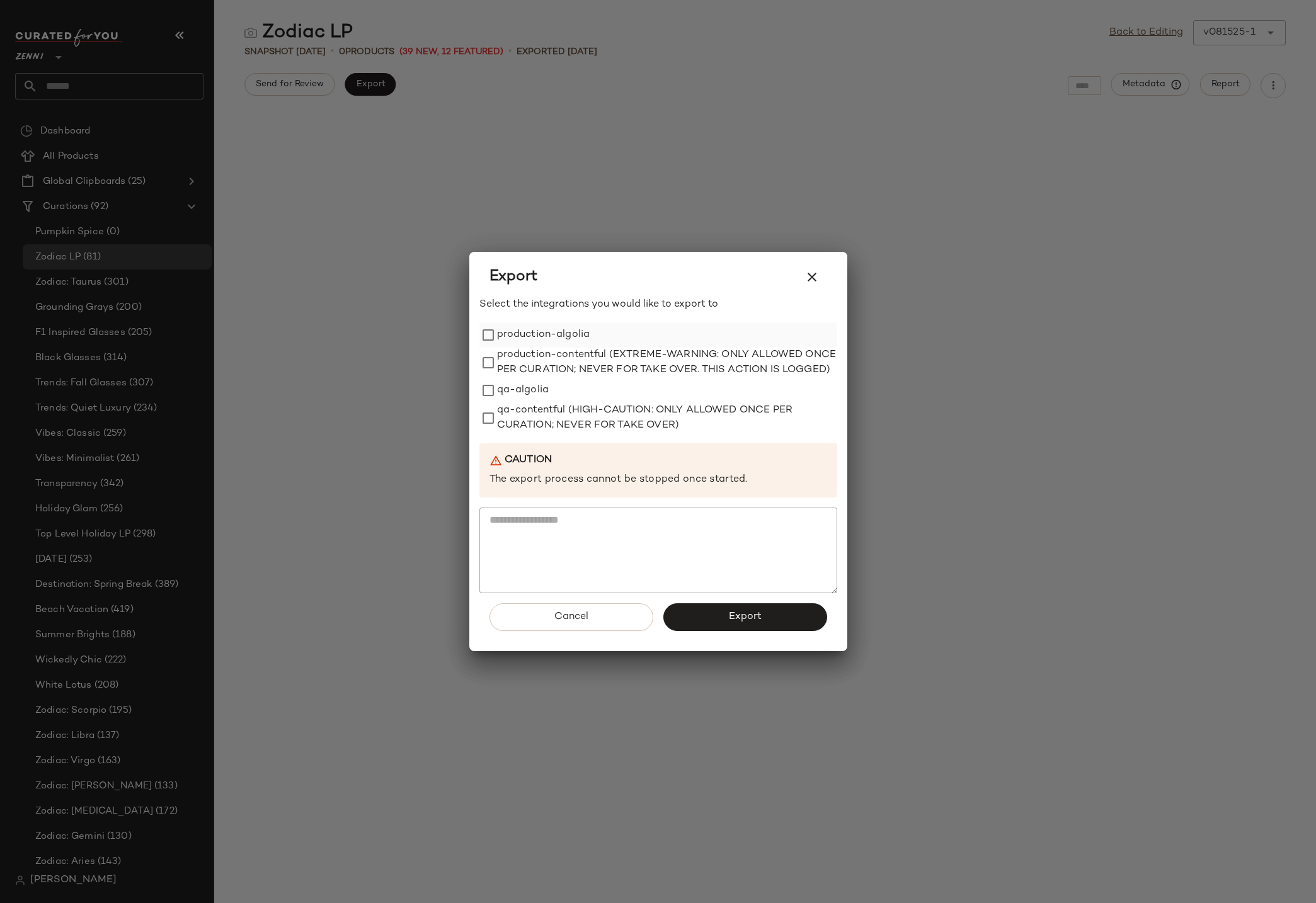
click at [527, 328] on label "production-algolia" at bounding box center [544, 335] width 94 height 26
click at [732, 622] on span "Export" at bounding box center [745, 616] width 33 height 12
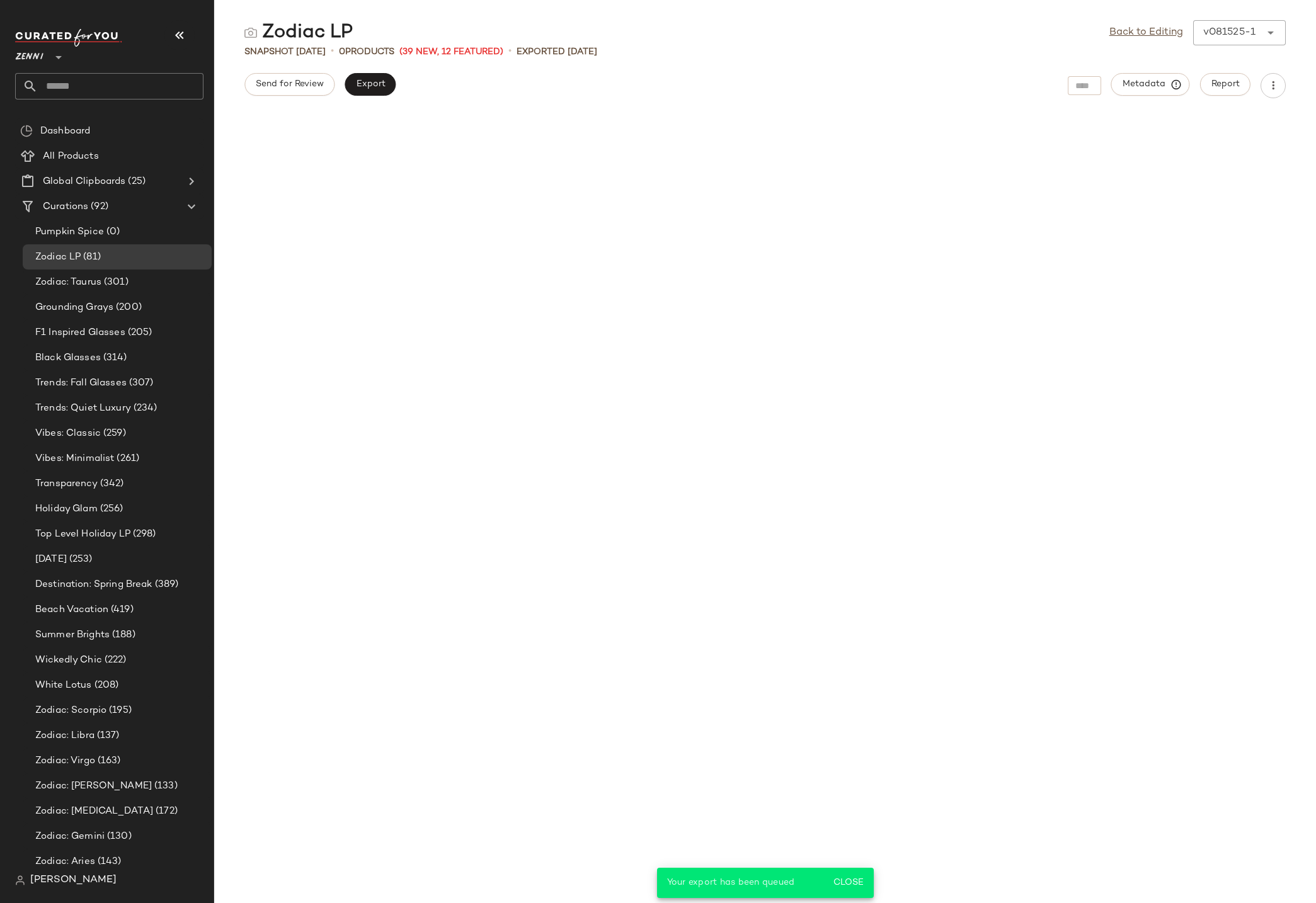
click at [886, 423] on div at bounding box center [765, 308] width 1102 height 390
click at [981, 166] on div at bounding box center [765, 308] width 1102 height 390
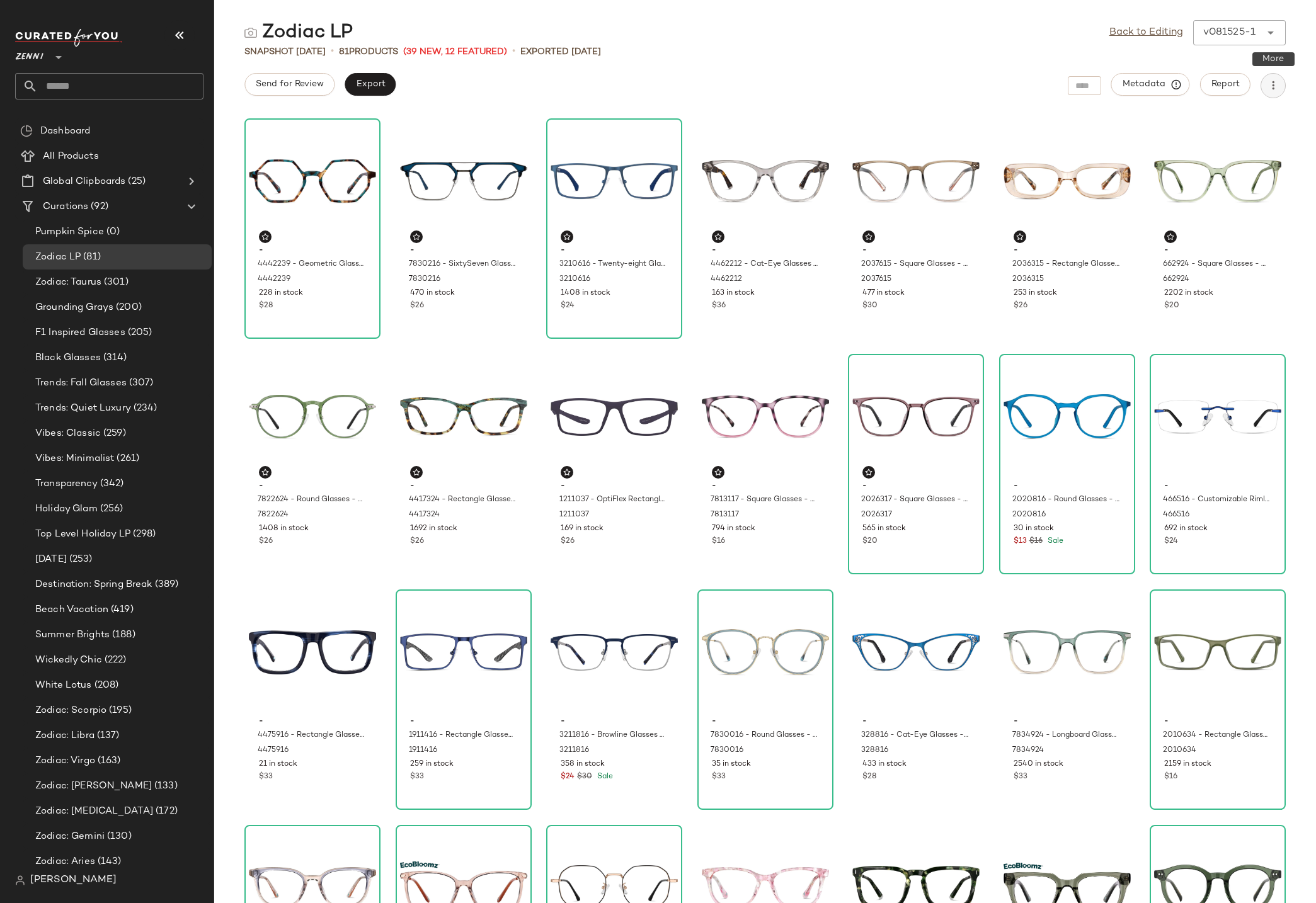
click at [1270, 90] on icon "button" at bounding box center [1273, 86] width 12 height 12
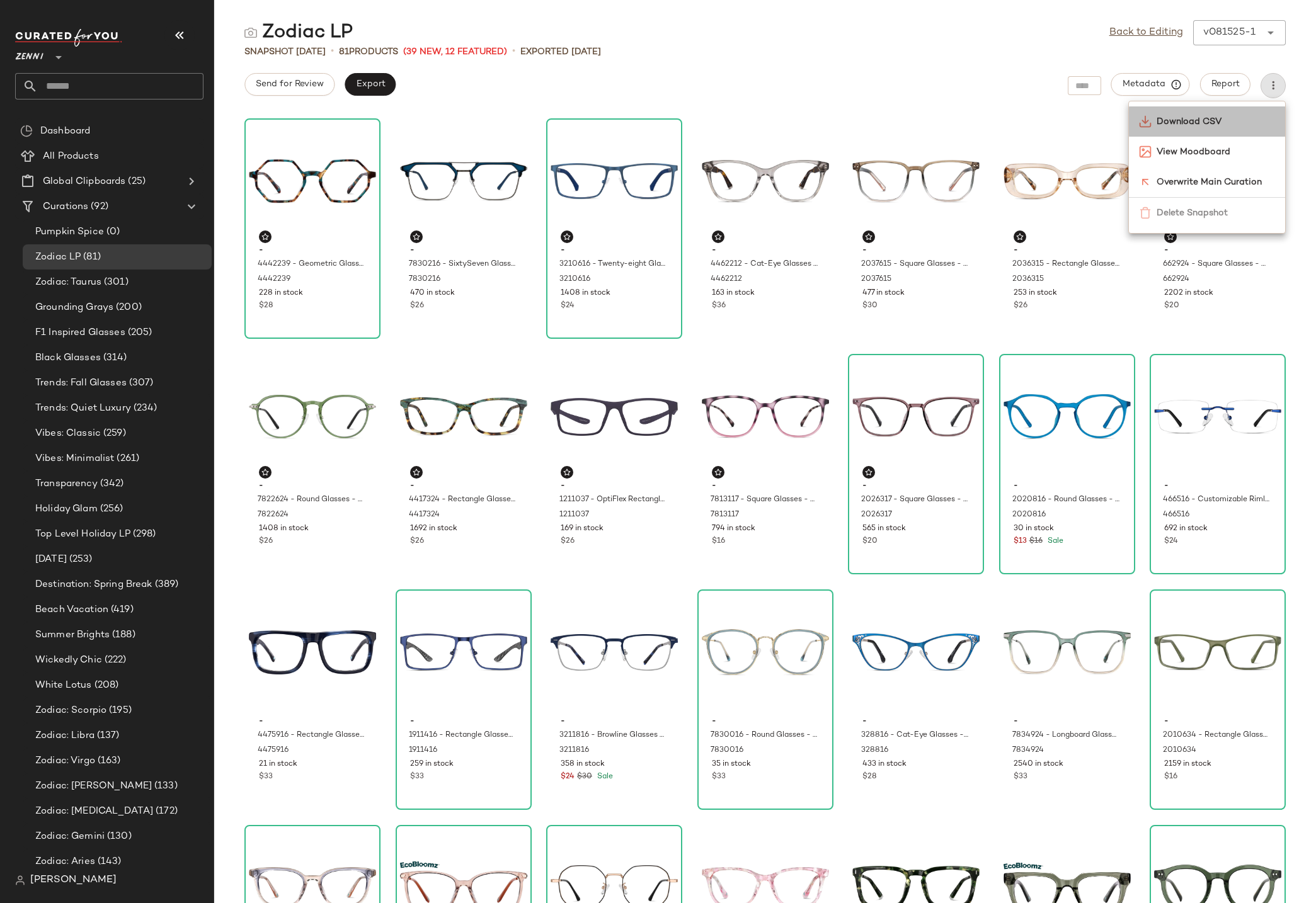
click at [1226, 121] on span "Download CSV" at bounding box center [1215, 121] width 118 height 13
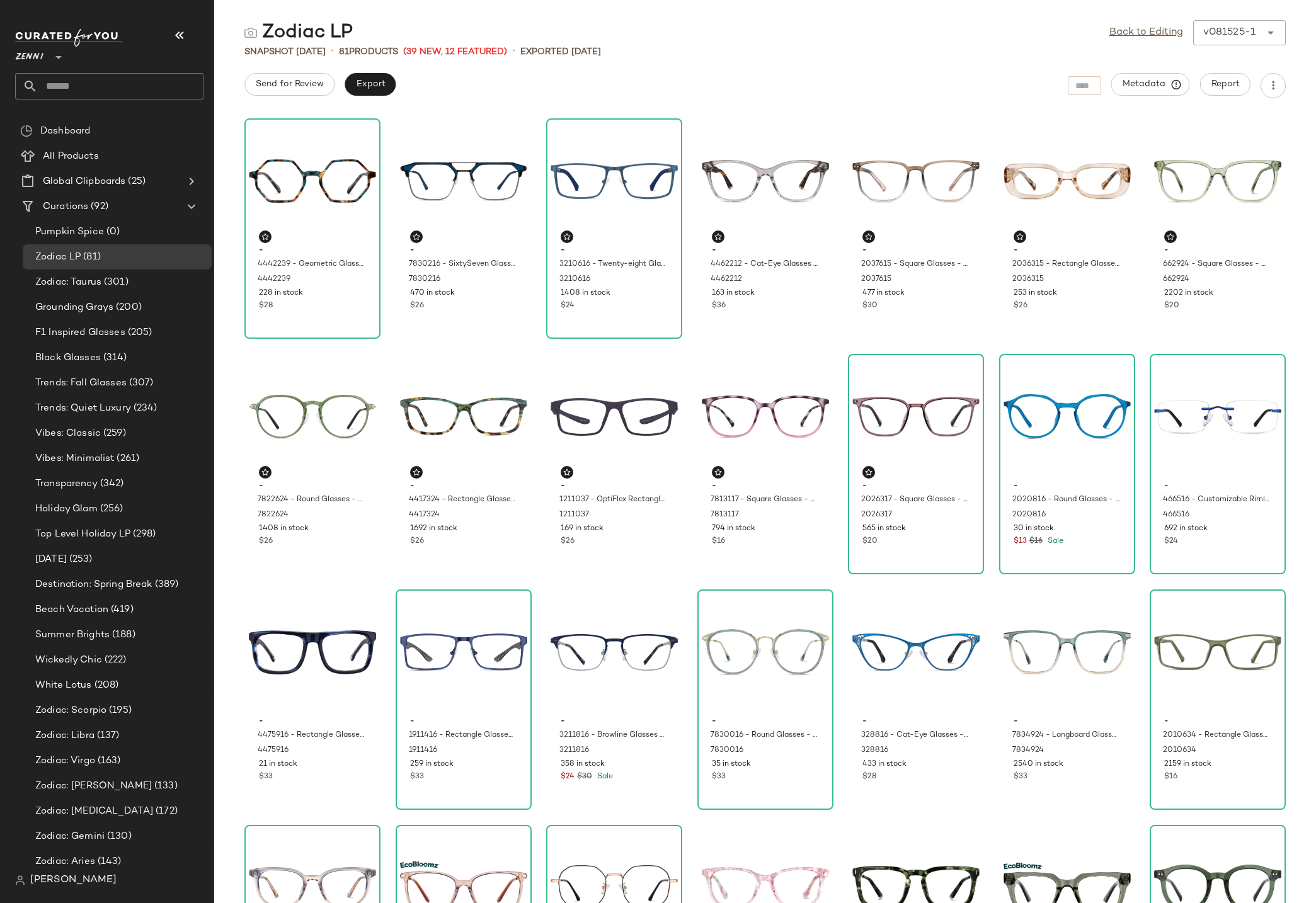
click at [800, 9] on main "Zodiac LP Back to Editing v081525-1 ****** Snapshot Aug 15th • 81 Products (39 …" at bounding box center [658, 452] width 1316 height 903
click at [944, 46] on div "Snapshot Aug 15th • 81 Products (39 New, 12 Featured) • Exported Aug 18th" at bounding box center [765, 52] width 1102 height 12
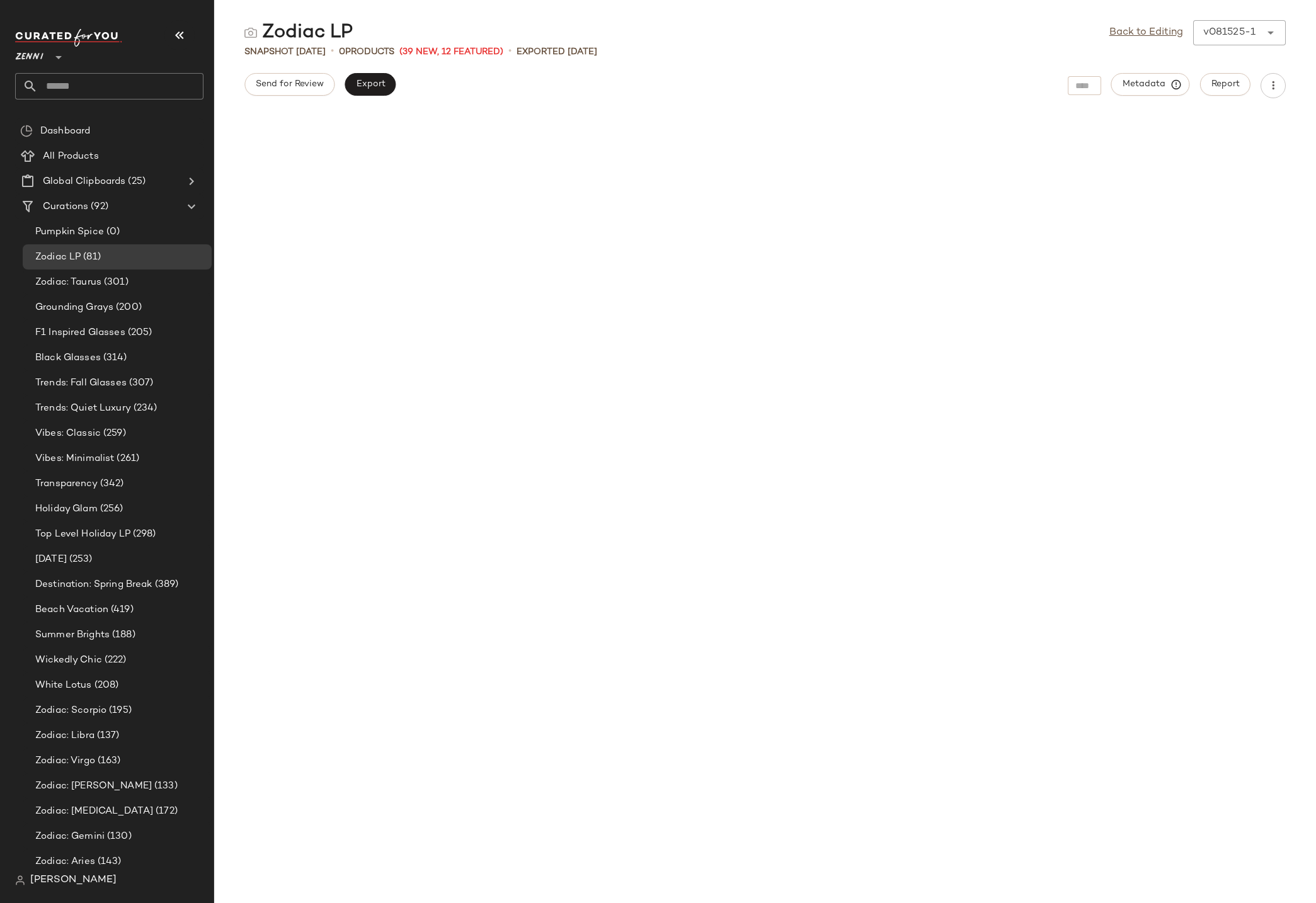
click at [377, 49] on div "0 Products" at bounding box center [367, 52] width 56 height 13
click at [440, 66] on div "Zodiac LP Back to Editing v081525-1 ****** Snapshot Aug 15th • 0 Products (39 N…" at bounding box center [765, 462] width 1102 height 883
click at [289, 52] on span "Snapshot [DATE]" at bounding box center [285, 52] width 81 height 13
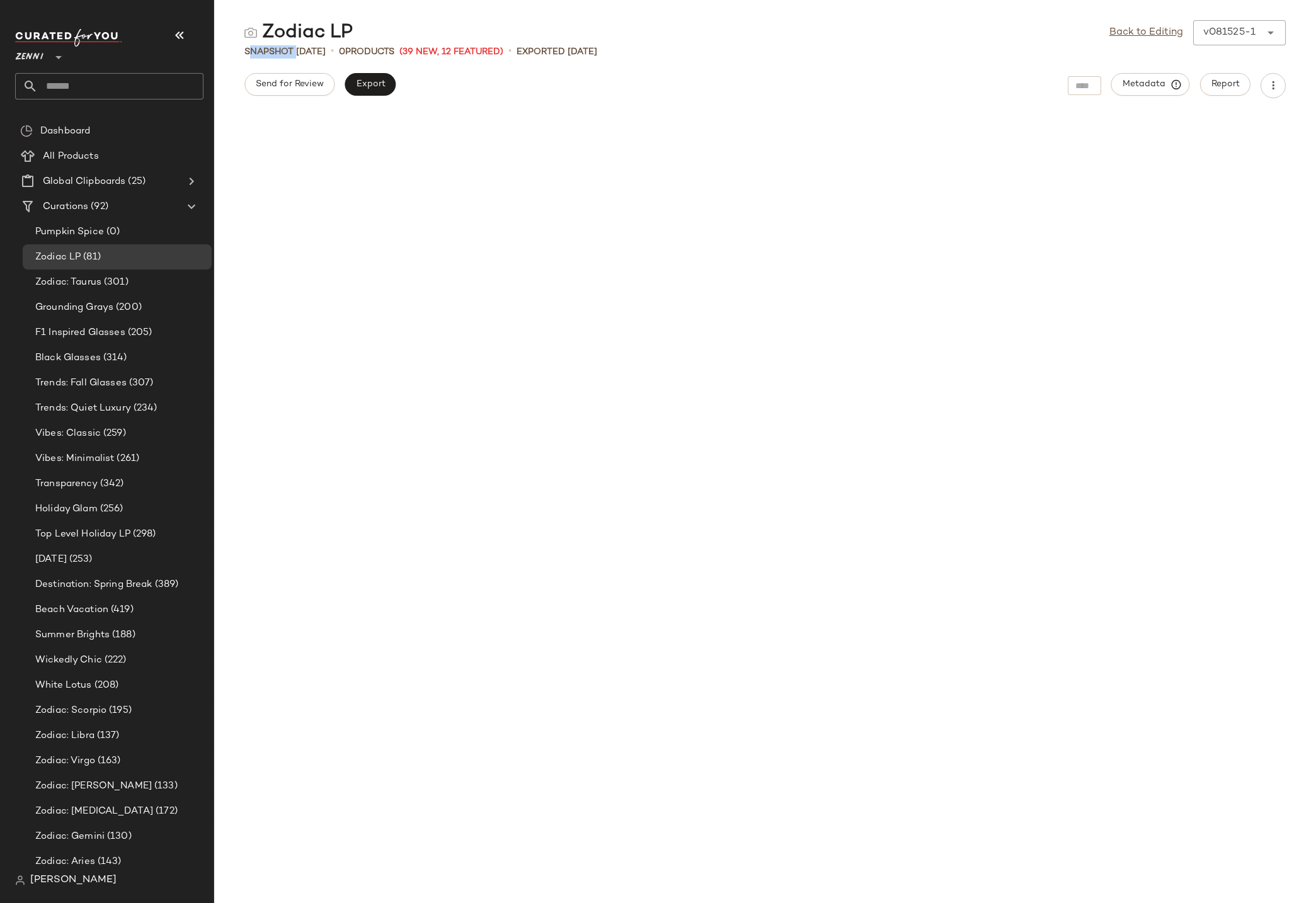
click at [289, 52] on span "Snapshot [DATE]" at bounding box center [285, 52] width 81 height 13
click at [1243, 32] on div "Back to Editing ******" at bounding box center [1223, 32] width 124 height 26
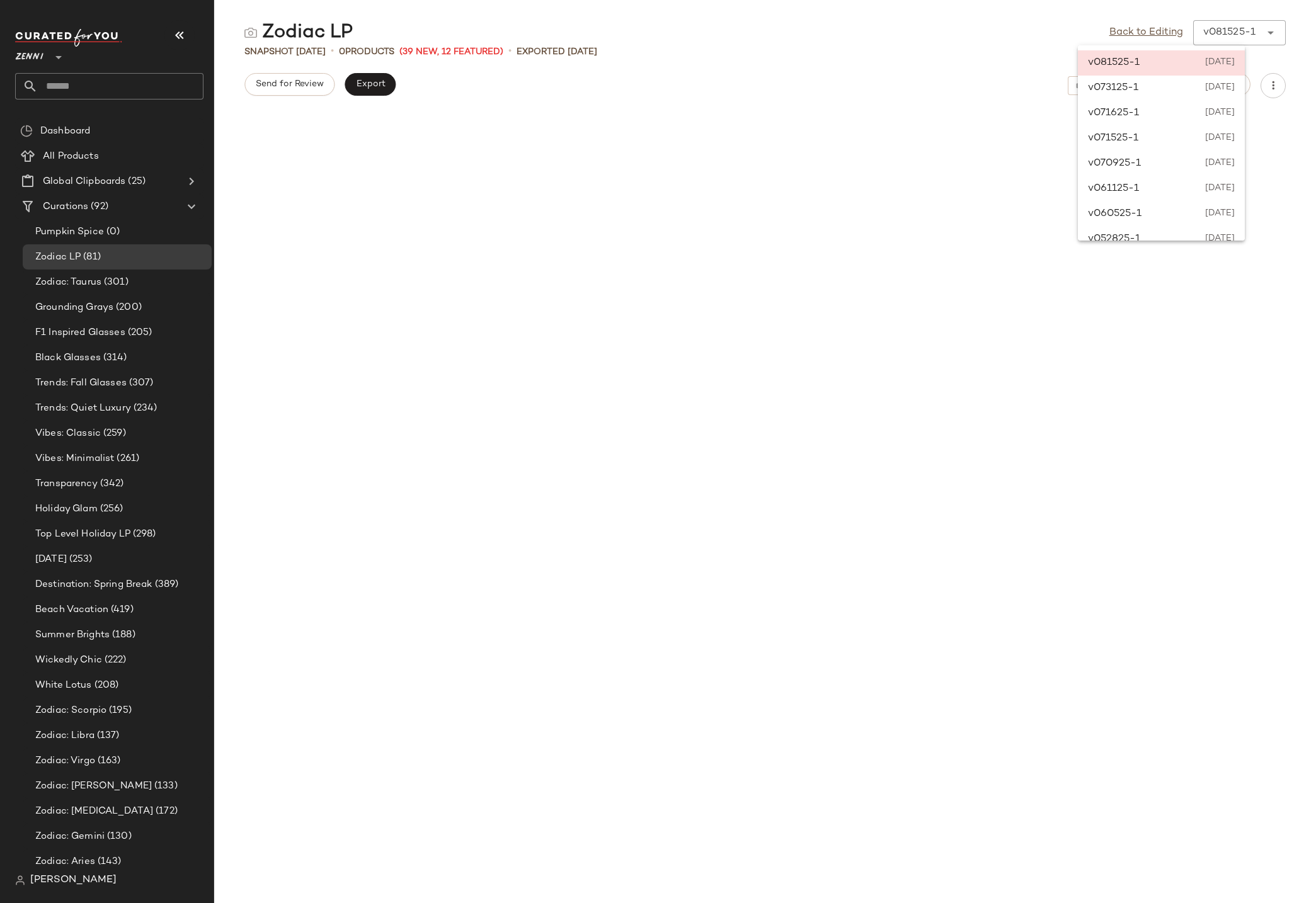
click at [827, 247] on div at bounding box center [765, 308] width 1102 height 390
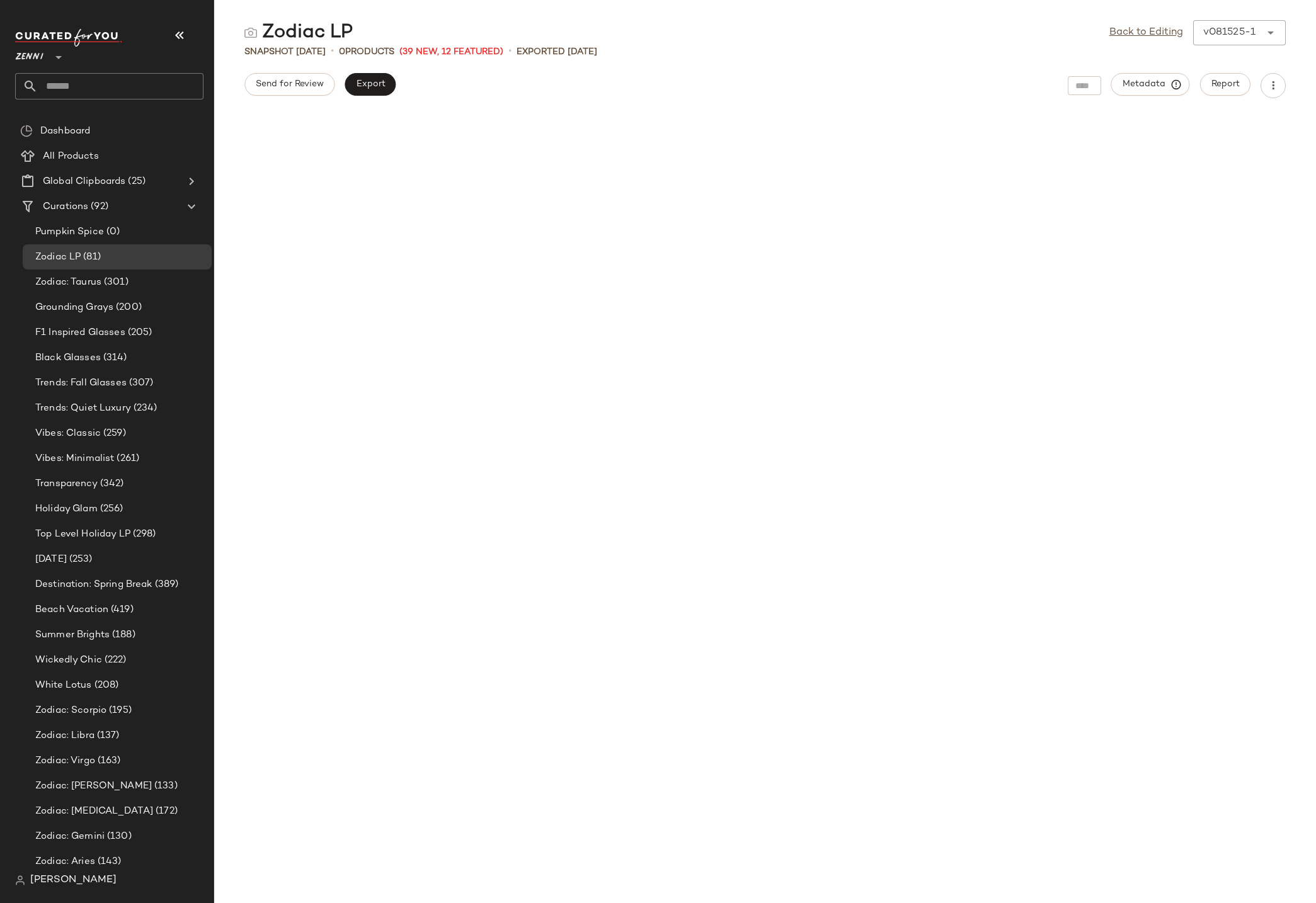
click at [760, 83] on div "Send for Review Export Metadata Report" at bounding box center [765, 86] width 1102 height 26
click at [946, 225] on div at bounding box center [765, 308] width 1102 height 390
click at [370, 86] on span "Export" at bounding box center [370, 84] width 29 height 10
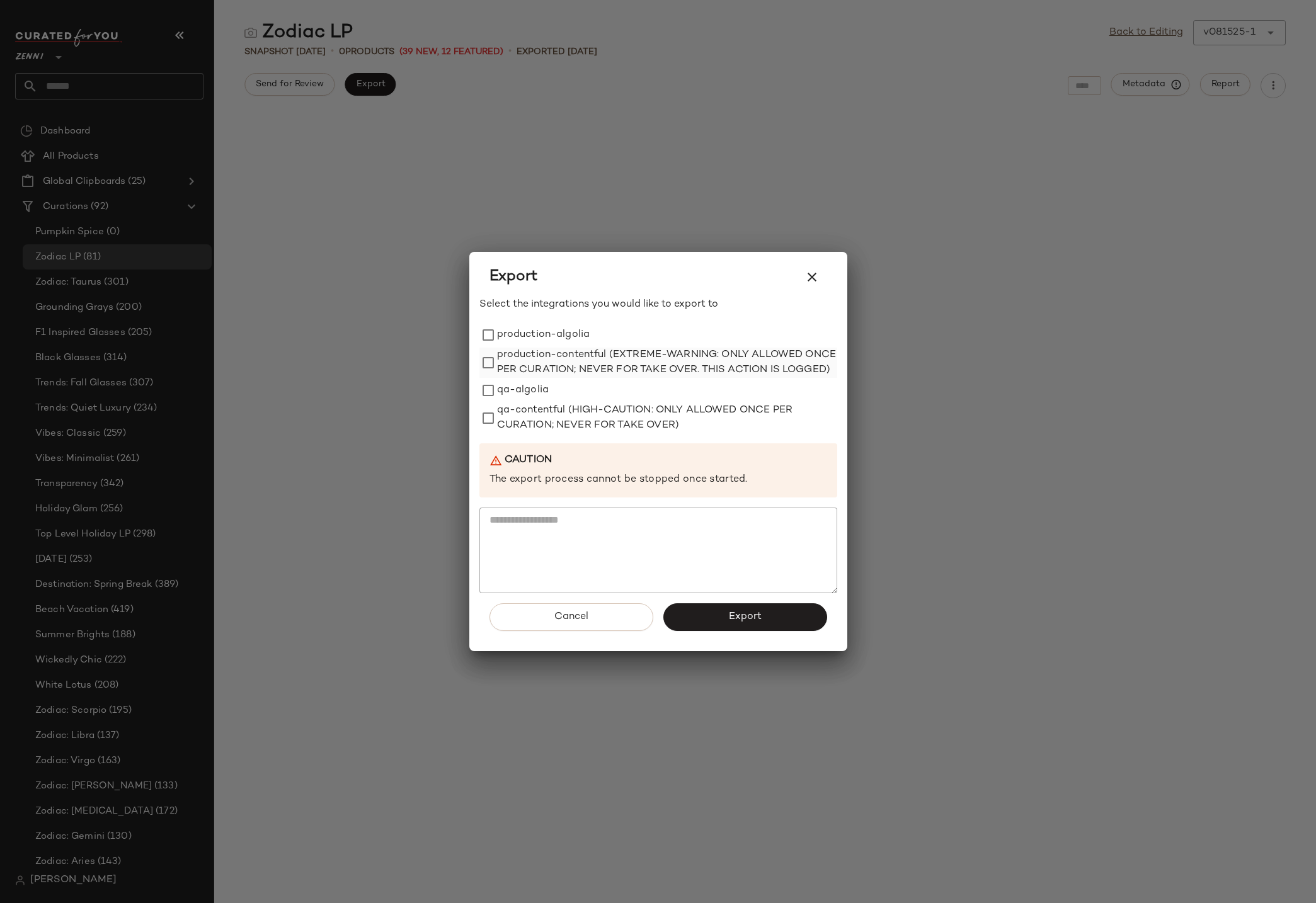
drag, startPoint x: 537, startPoint y: 329, endPoint x: 557, endPoint y: 356, distance: 33.6
click at [537, 329] on label "production-algolia" at bounding box center [544, 335] width 94 height 26
click at [712, 628] on button "Export" at bounding box center [745, 618] width 164 height 28
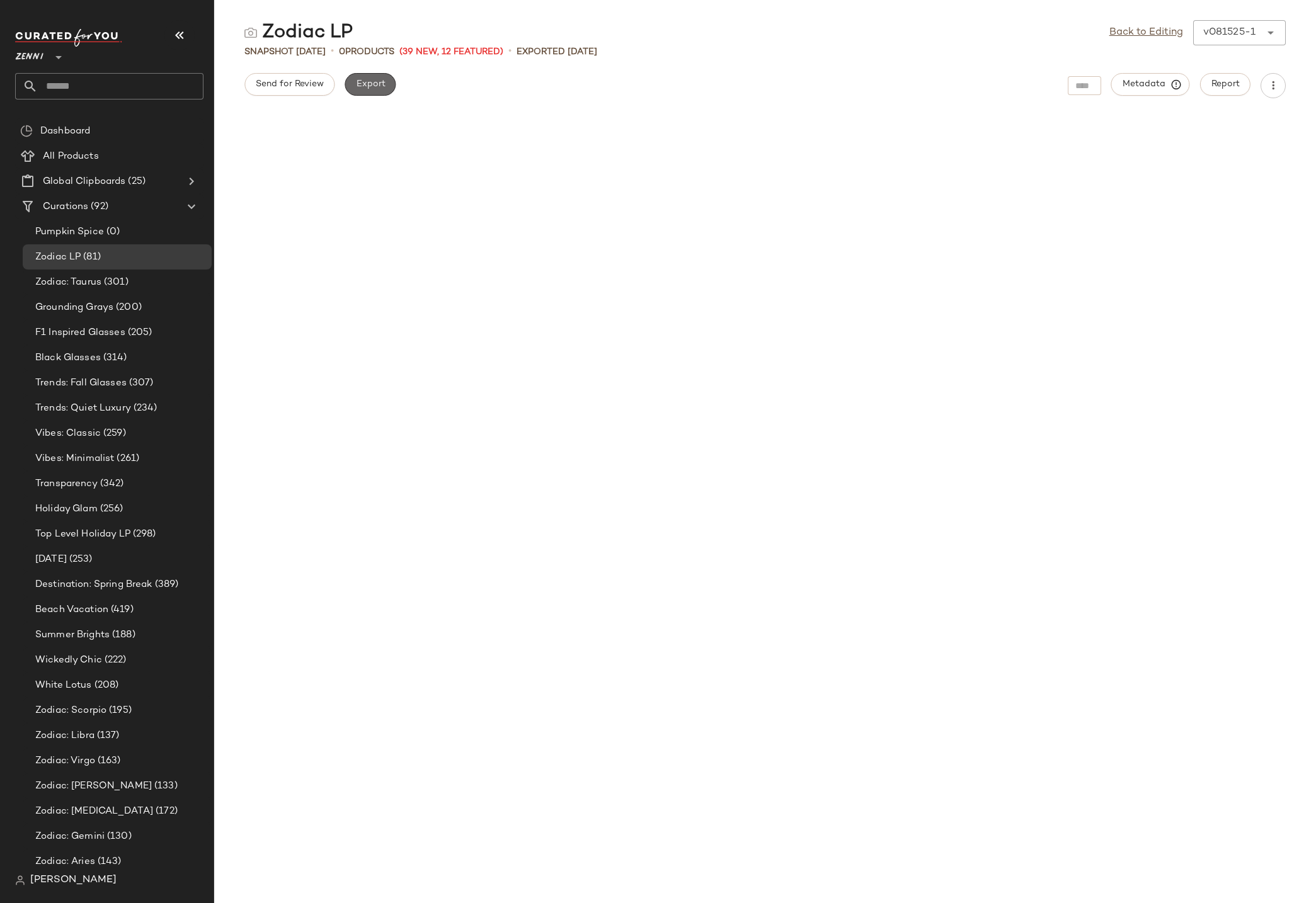
click at [369, 88] on span "Export" at bounding box center [370, 84] width 29 height 10
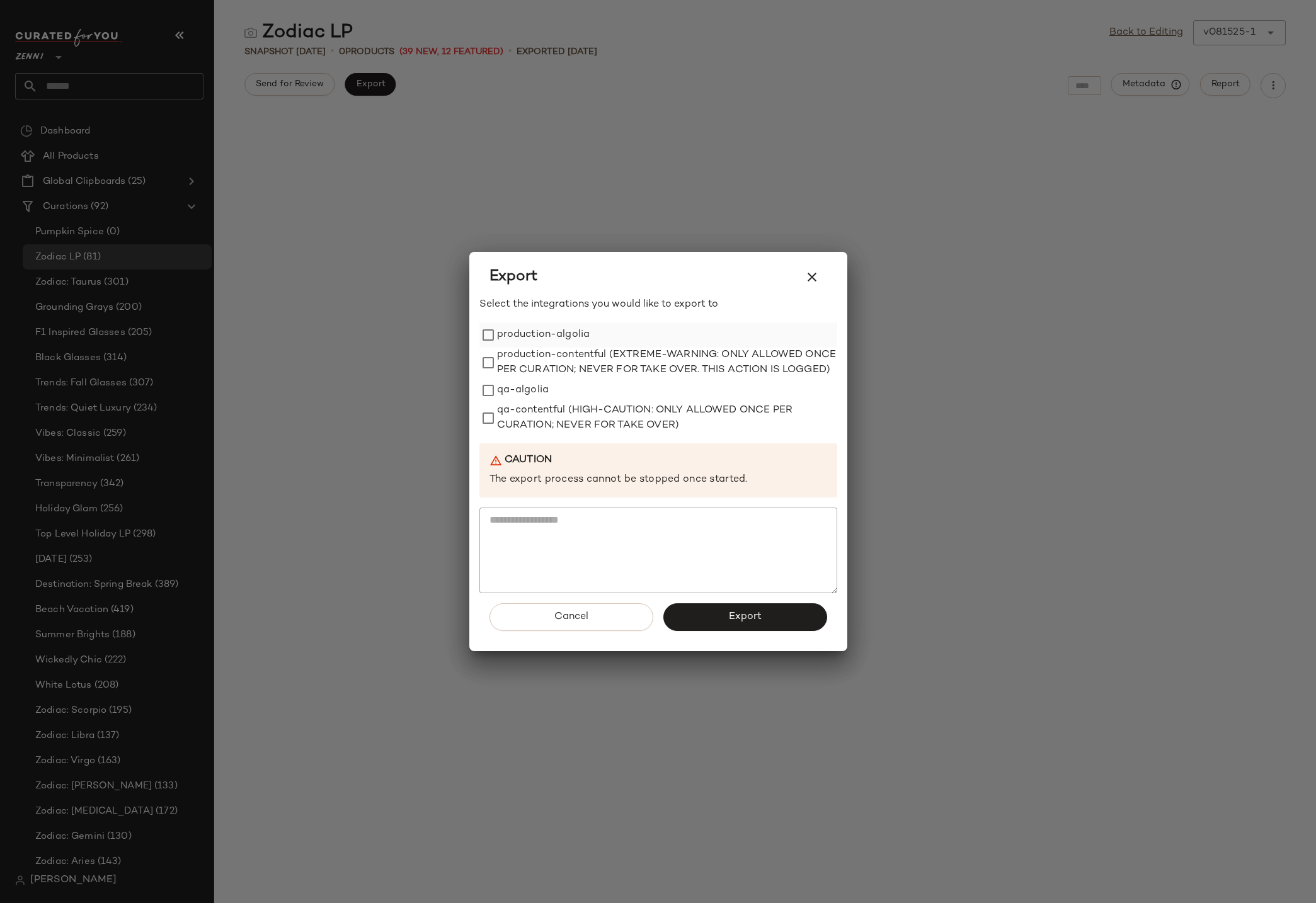
click at [585, 336] on label "production-algolia" at bounding box center [544, 335] width 94 height 26
click at [750, 623] on span "Export" at bounding box center [745, 616] width 33 height 12
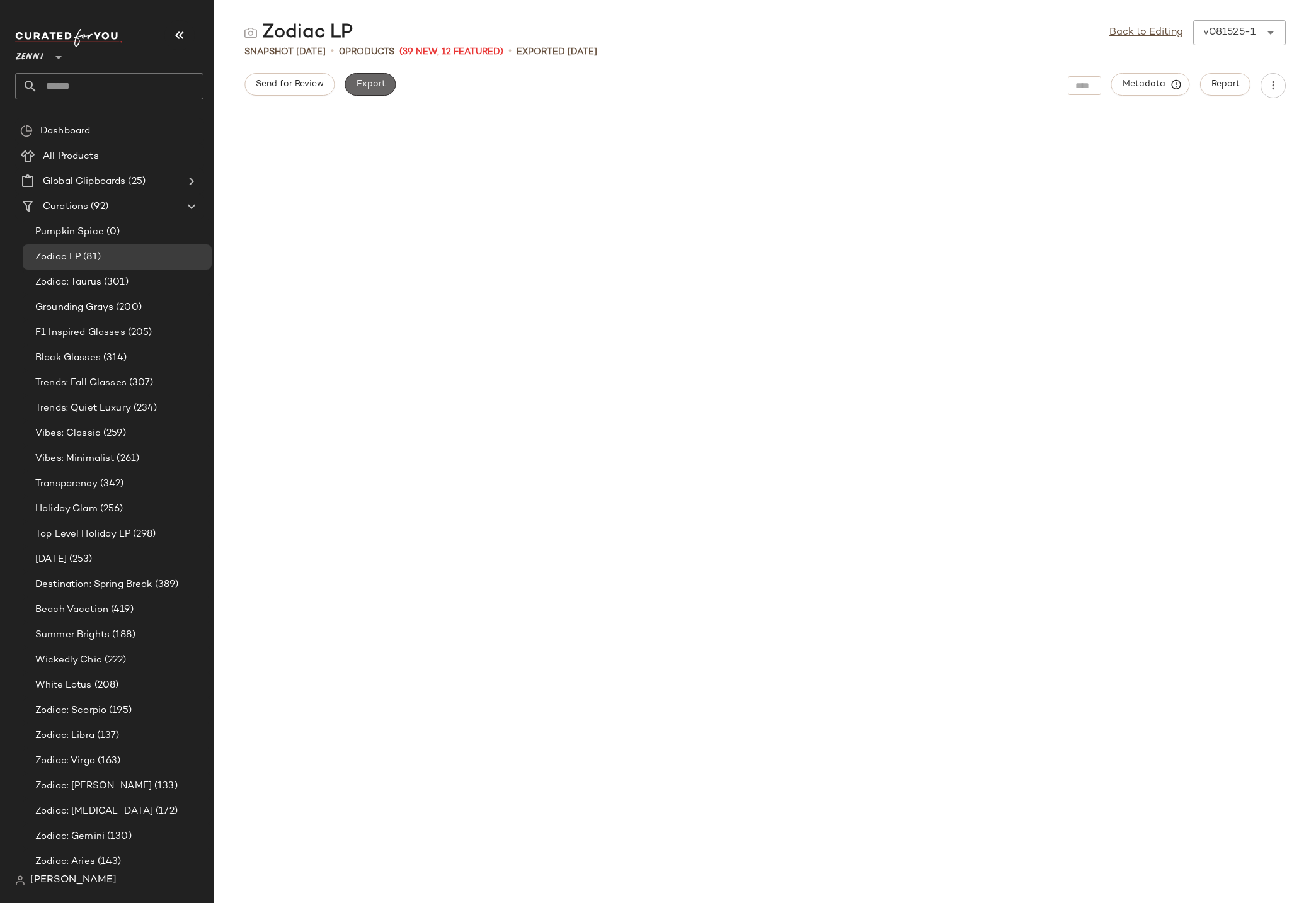
click at [375, 82] on span "Export" at bounding box center [370, 84] width 29 height 10
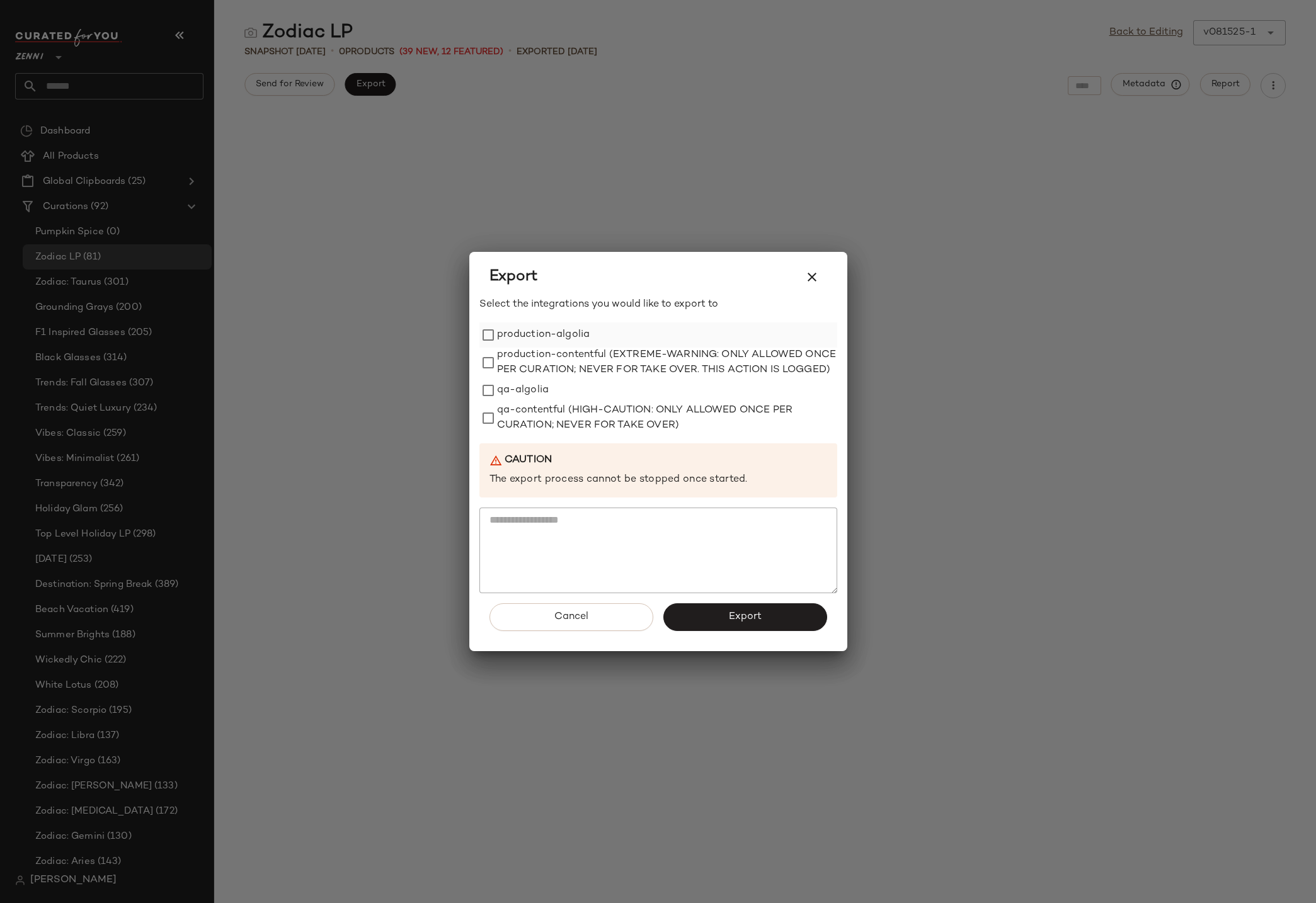
click at [542, 326] on label "production-algolia" at bounding box center [544, 335] width 94 height 26
click at [731, 623] on span "Export" at bounding box center [745, 616] width 33 height 12
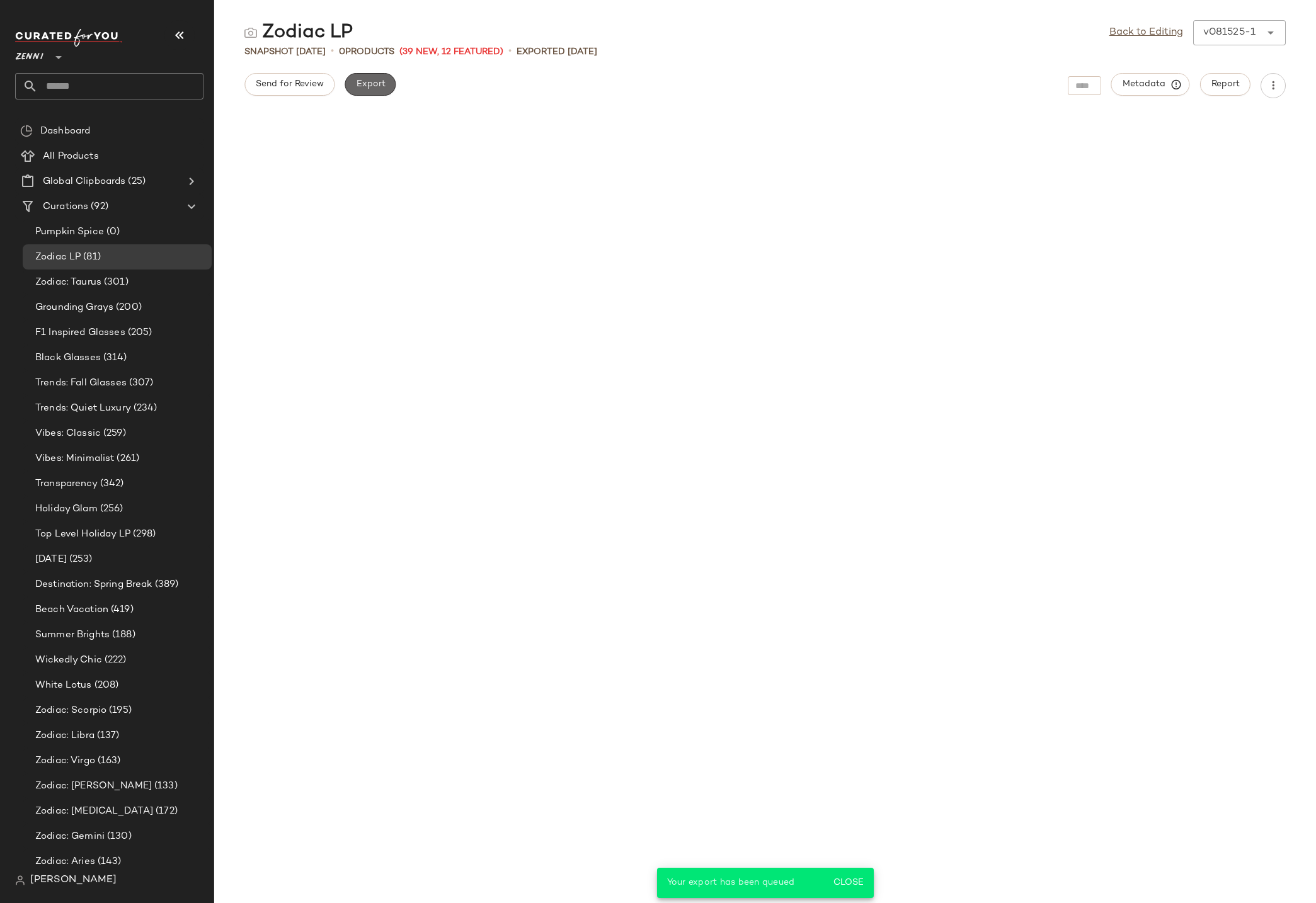
click at [380, 85] on span "Export" at bounding box center [370, 84] width 29 height 10
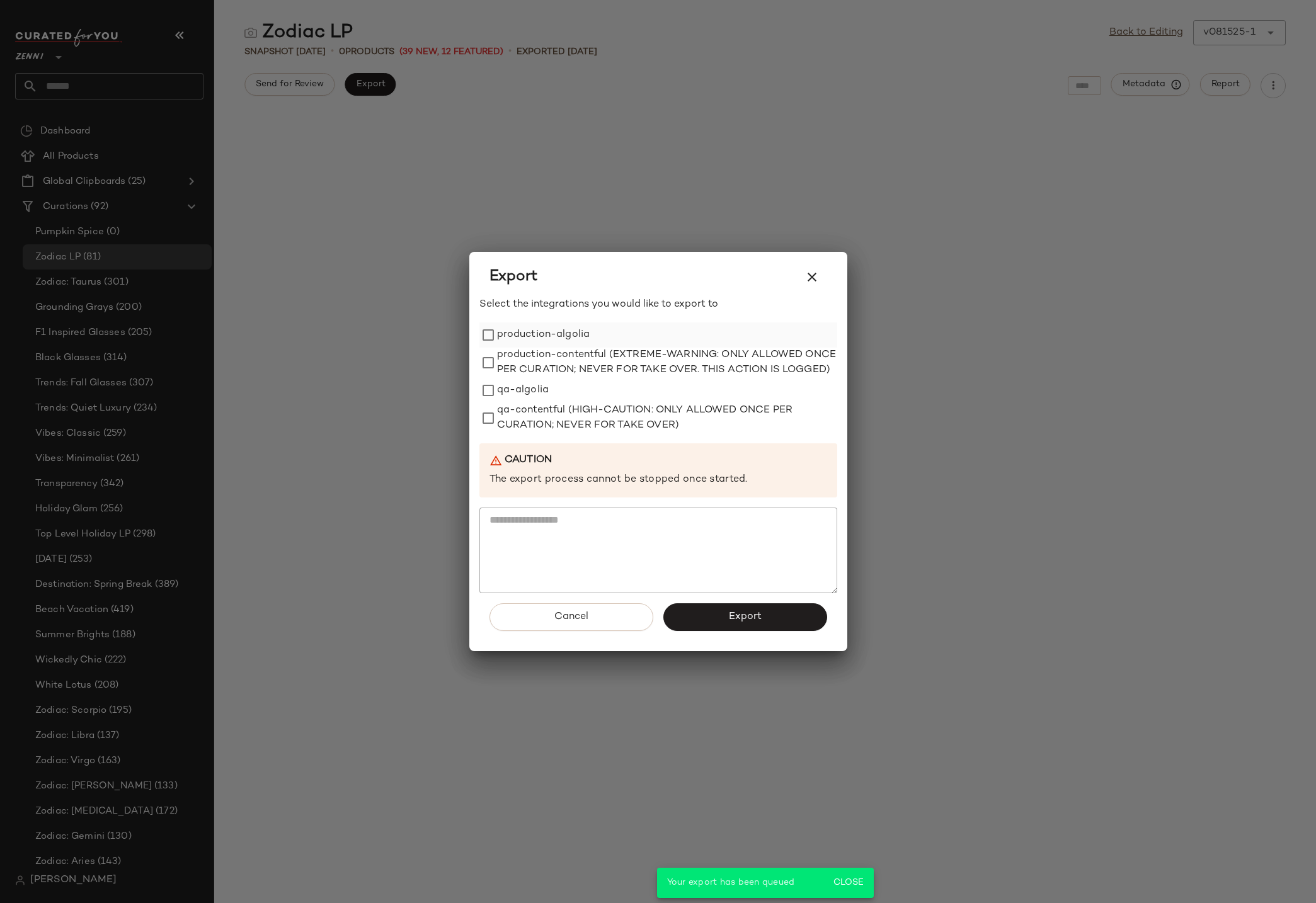
click at [522, 322] on label "production-algolia" at bounding box center [544, 335] width 94 height 26
click at [765, 629] on button "Export" at bounding box center [745, 618] width 164 height 28
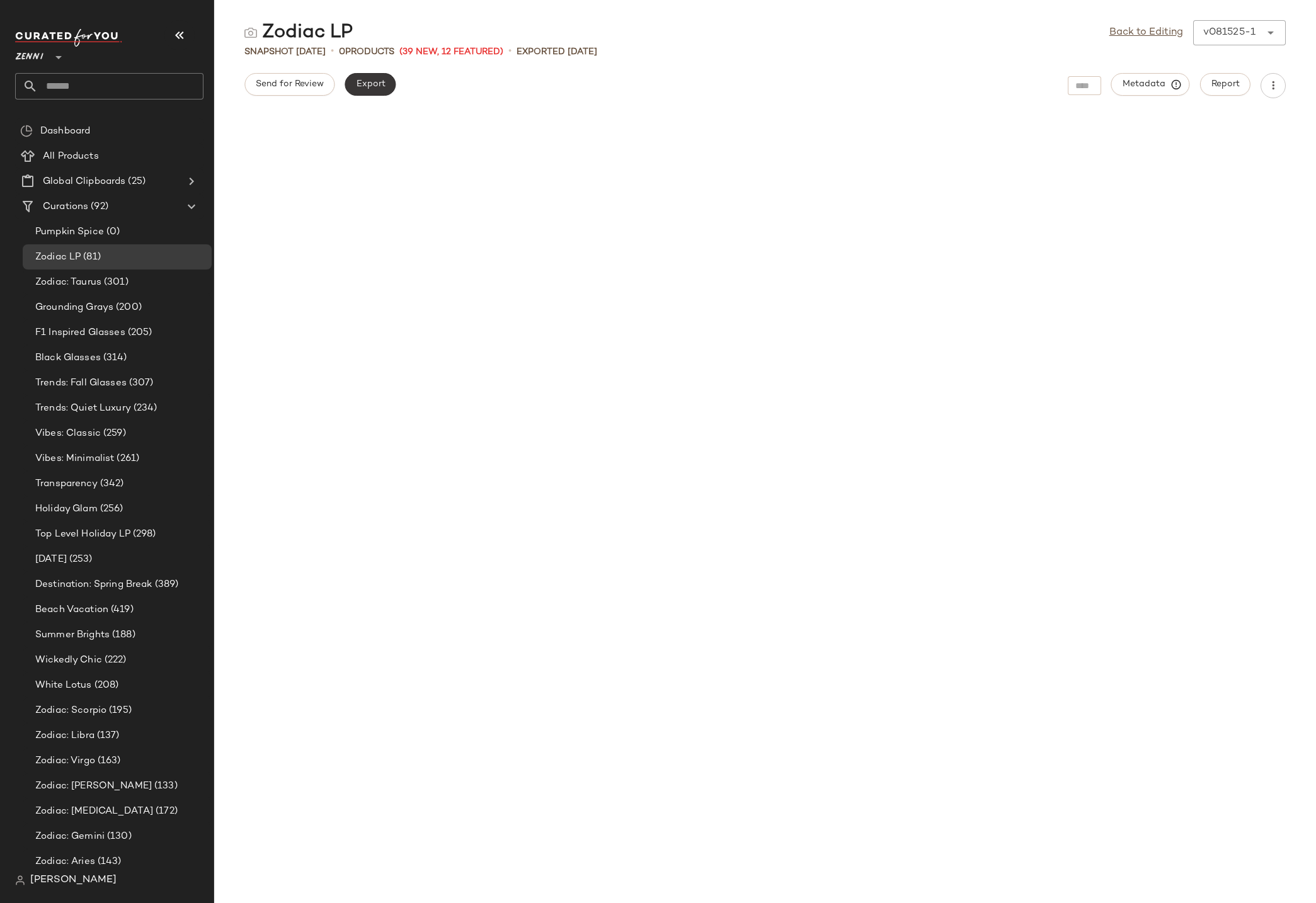
click at [381, 90] on button "Export" at bounding box center [370, 84] width 51 height 22
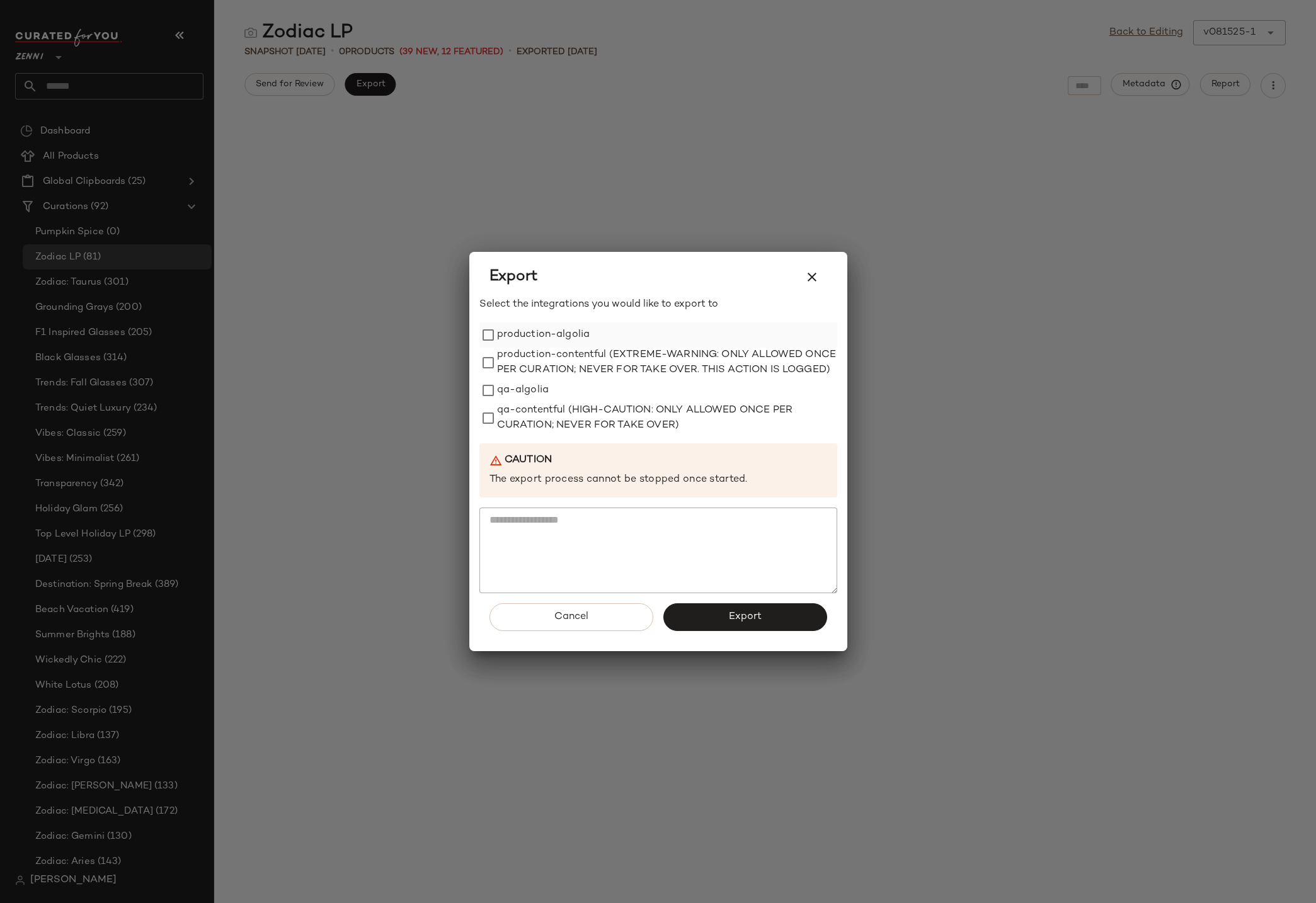
click at [561, 322] on label "production-algolia" at bounding box center [544, 335] width 94 height 26
click at [769, 629] on button "Export" at bounding box center [745, 618] width 164 height 28
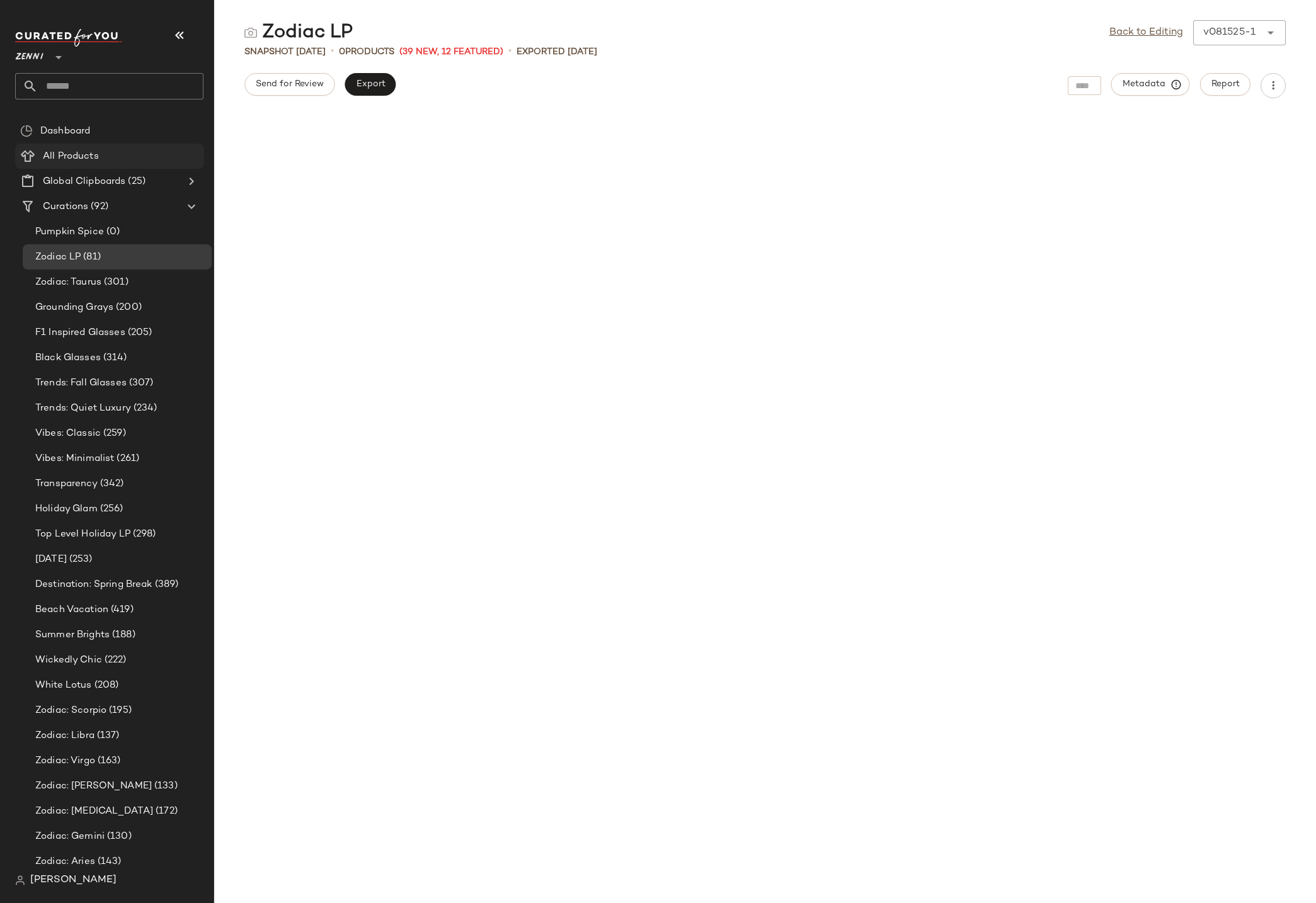
click at [78, 157] on span "All Products" at bounding box center [70, 156] width 56 height 15
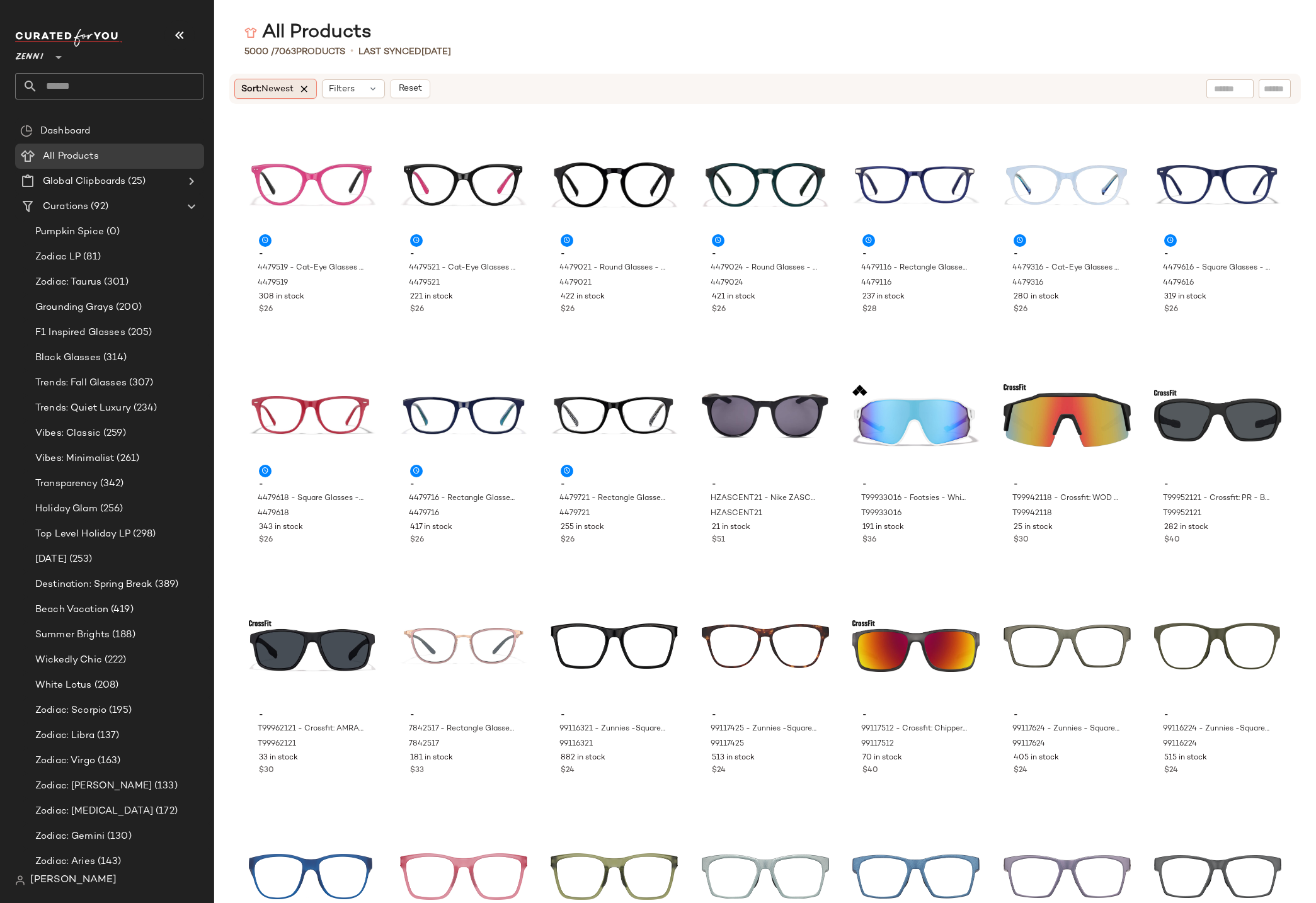
click at [310, 92] on icon at bounding box center [304, 89] width 12 height 12
click at [1277, 89] on input "Filter" at bounding box center [1232, 89] width 107 height 13
paste input "******"
type input "******"
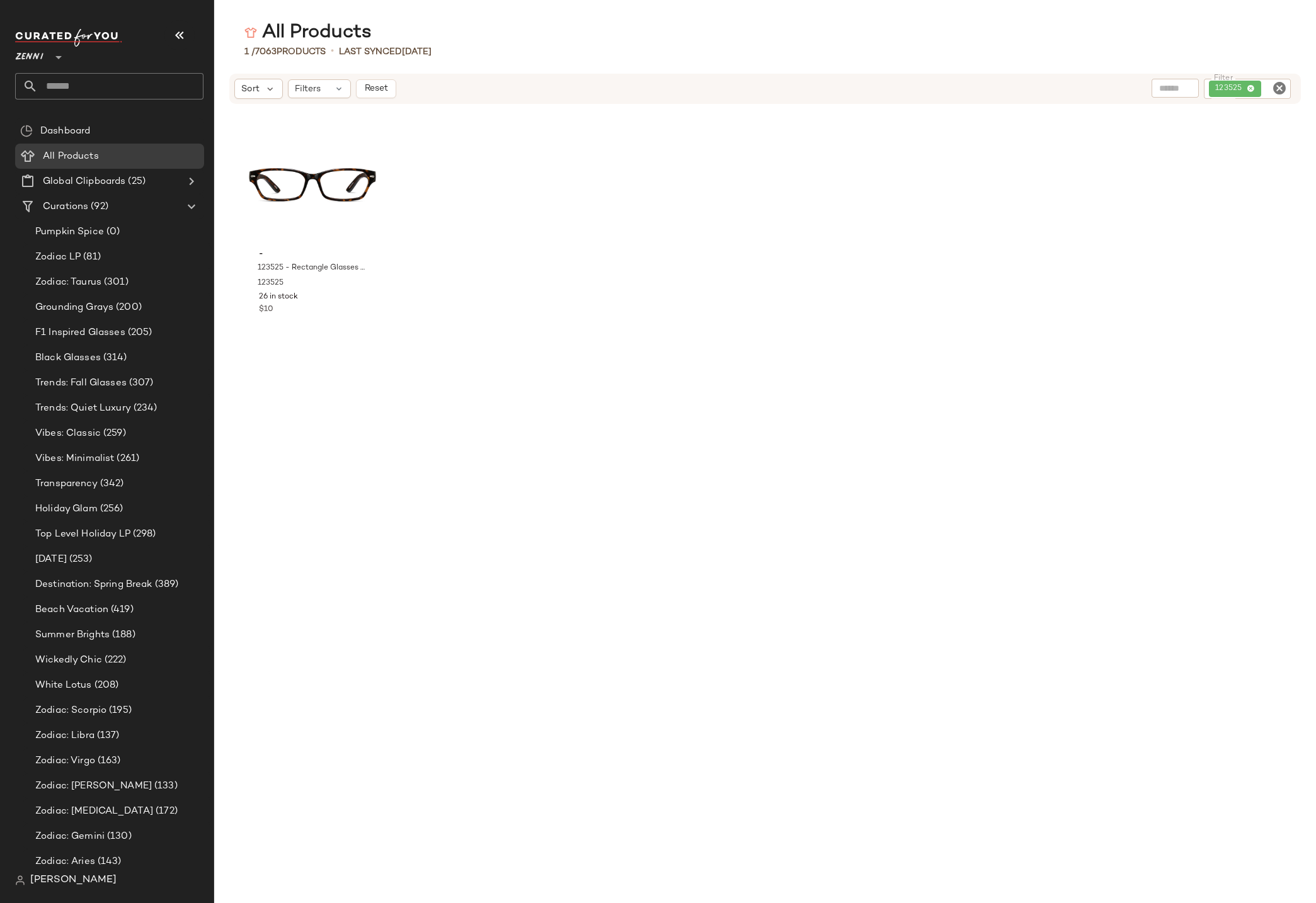
click at [849, 187] on div "- 123525 - Rectangle Glasses - Tortoiseshell - Plastic 123525 26 in stock $10" at bounding box center [765, 512] width 1102 height 784
click at [60, 257] on span "Zodiac LP" at bounding box center [58, 257] width 46 height 15
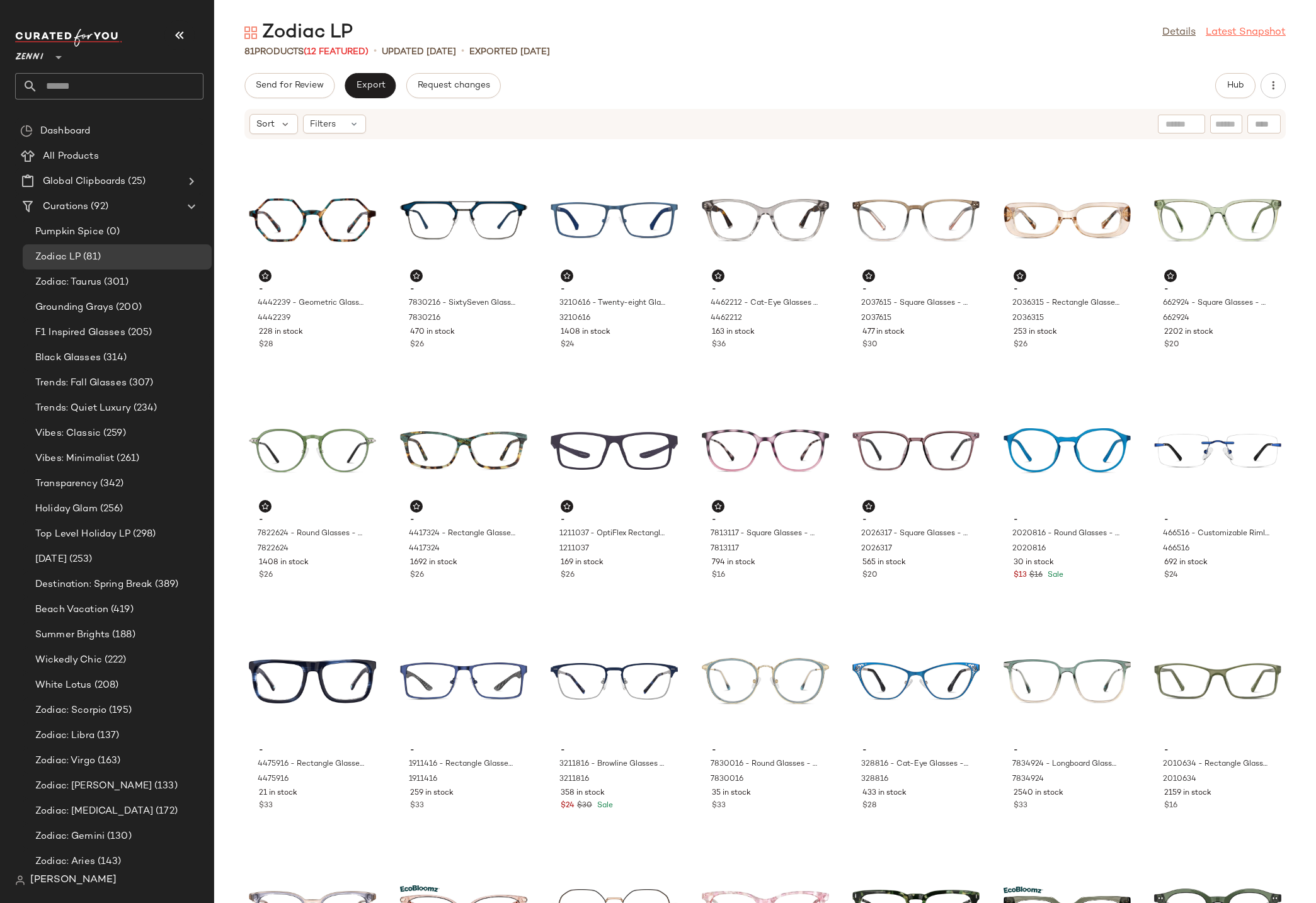
click at [1230, 33] on link "Latest Snapshot" at bounding box center [1245, 33] width 80 height 15
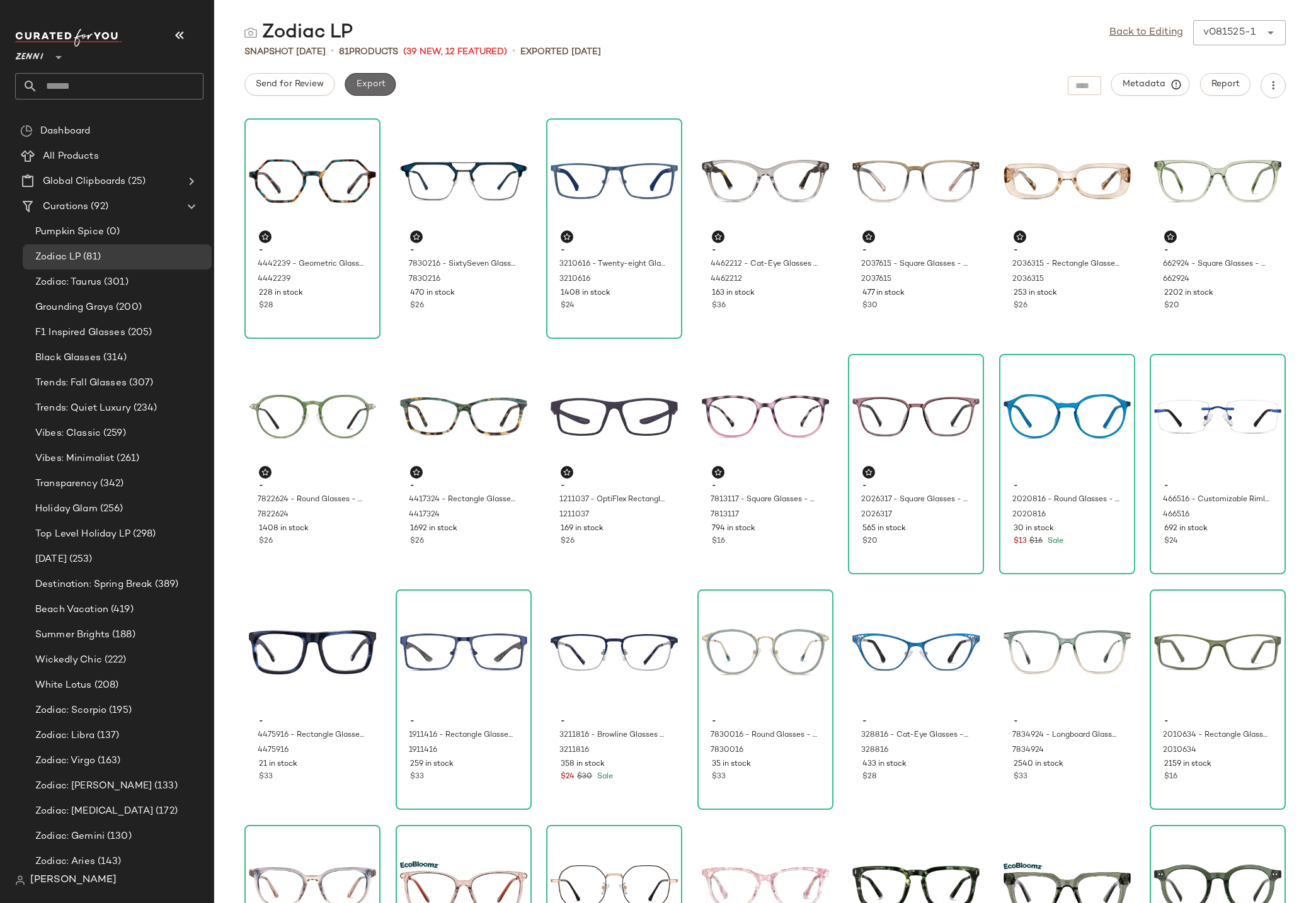
click at [363, 88] on span "Export" at bounding box center [370, 84] width 29 height 10
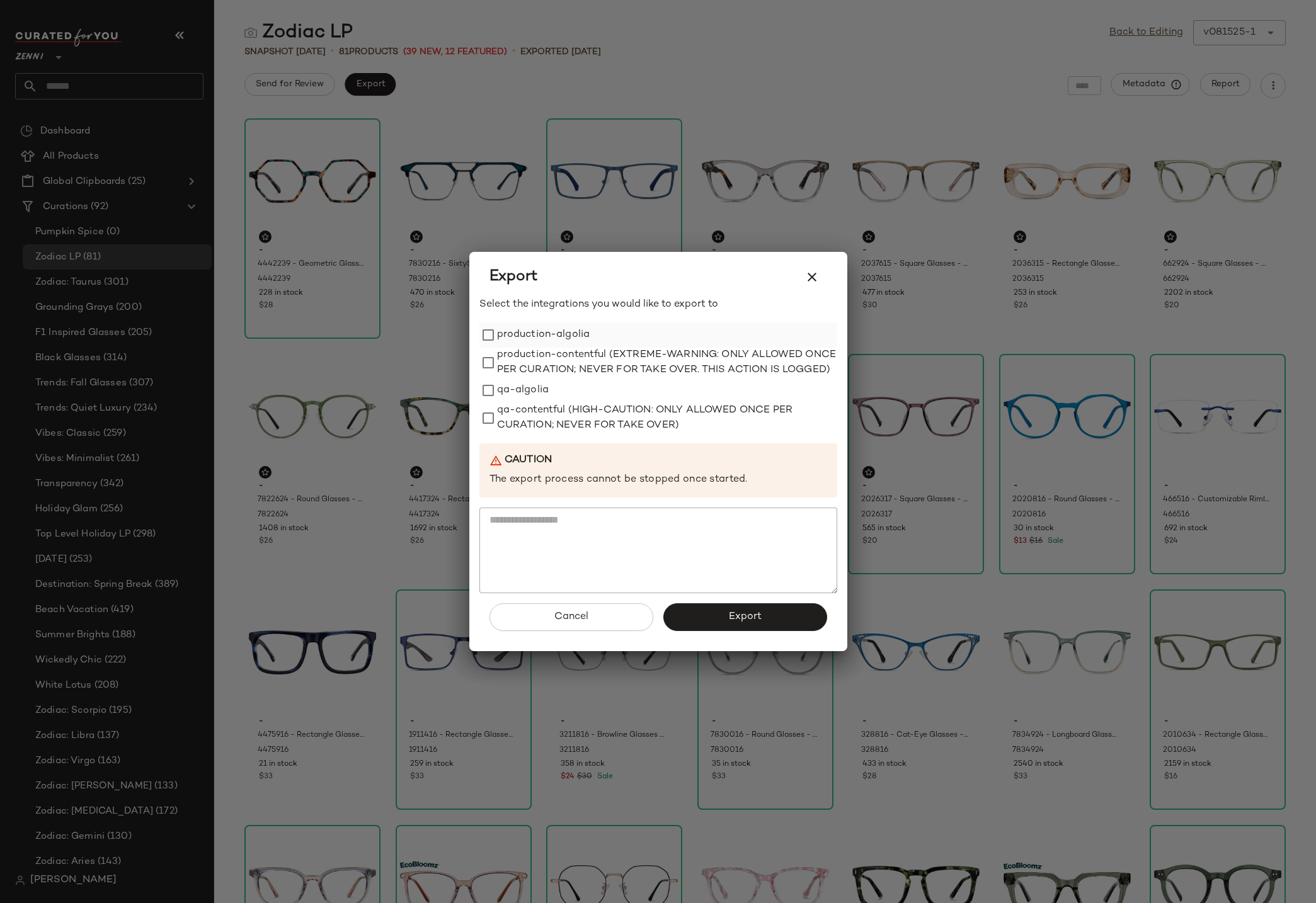
click at [539, 330] on label "production-algolia" at bounding box center [544, 335] width 94 height 26
click at [758, 623] on span "Export" at bounding box center [745, 616] width 33 height 12
